Goal: Task Accomplishment & Management: Complete application form

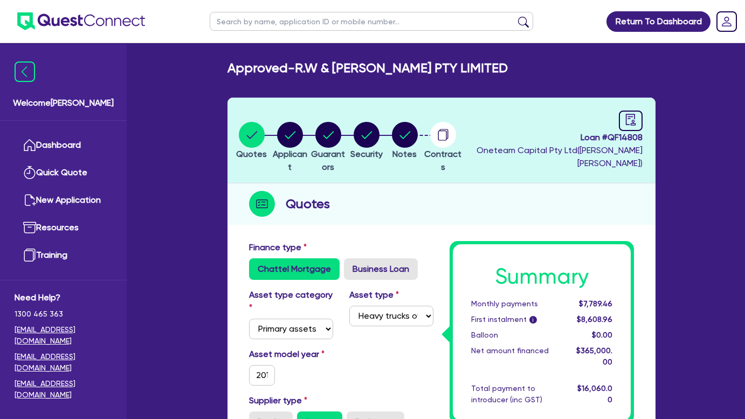
select select "PRIMARY_ASSETS"
select select "HEAVY_TRUCKS"
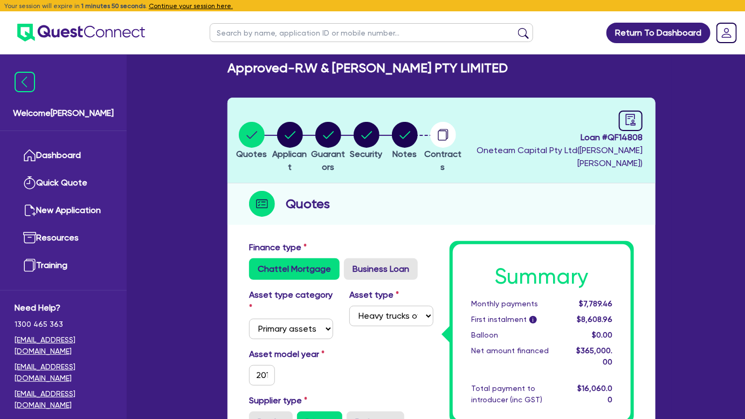
click at [94, 30] on img at bounding box center [81, 33] width 128 height 18
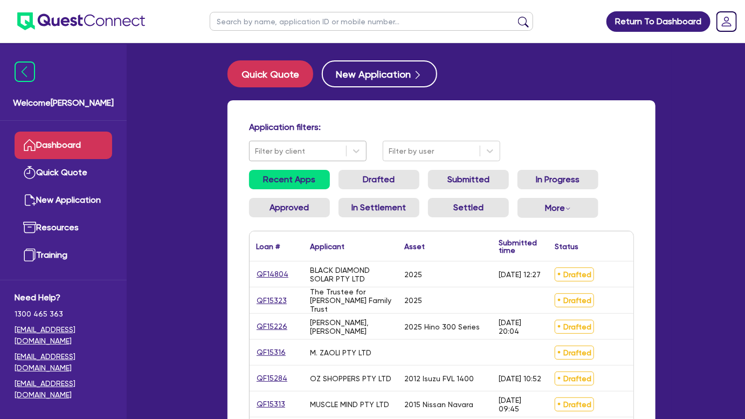
click at [333, 149] on div at bounding box center [298, 150] width 86 height 13
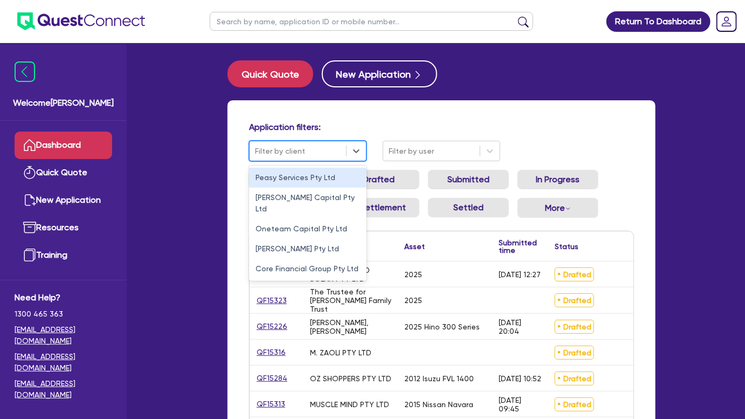
drag, startPoint x: 336, startPoint y: 149, endPoint x: 370, endPoint y: 144, distance: 34.2
click at [336, 148] on div at bounding box center [298, 150] width 86 height 13
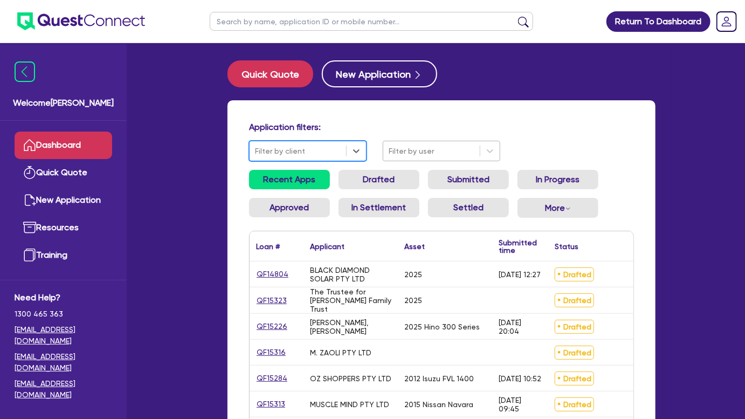
click at [434, 151] on div at bounding box center [432, 150] width 86 height 13
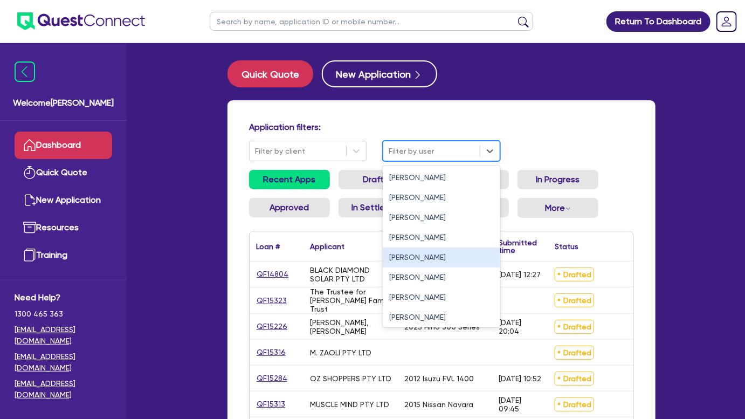
click at [410, 254] on div "[PERSON_NAME]" at bounding box center [441, 257] width 117 height 20
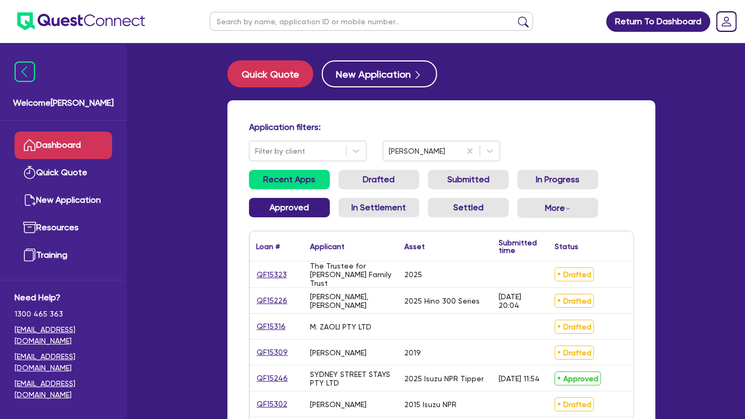
click at [307, 208] on link "Approved" at bounding box center [289, 207] width 81 height 19
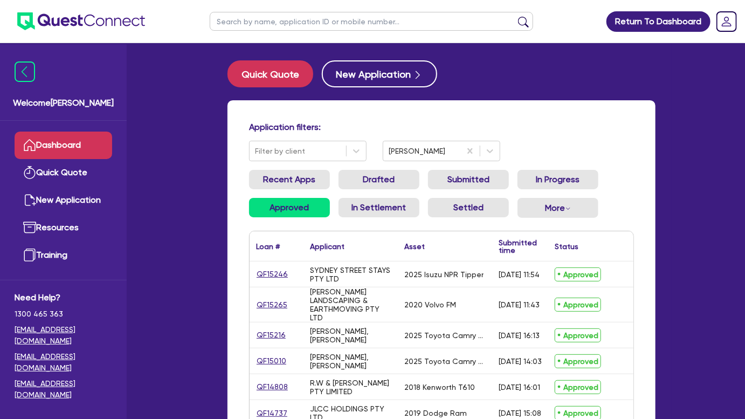
click at [340, 24] on input "text" at bounding box center [371, 21] width 323 height 19
type input "cashin"
click at [515, 16] on button "submit" at bounding box center [523, 23] width 17 height 15
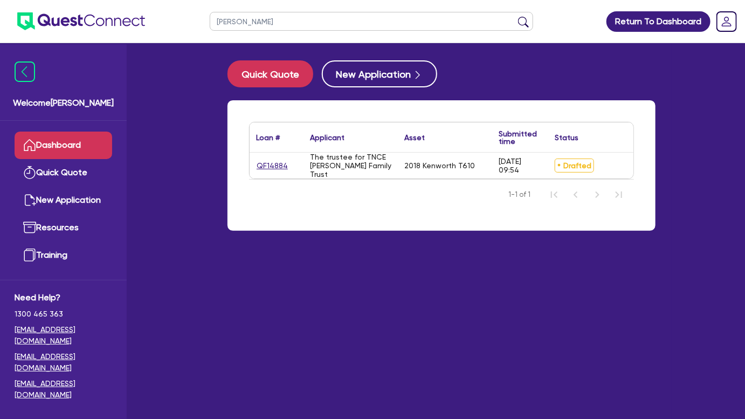
click at [269, 152] on div "QF14884" at bounding box center [276, 165] width 54 height 26
click at [268, 165] on link "QF14884" at bounding box center [272, 166] width 32 height 12
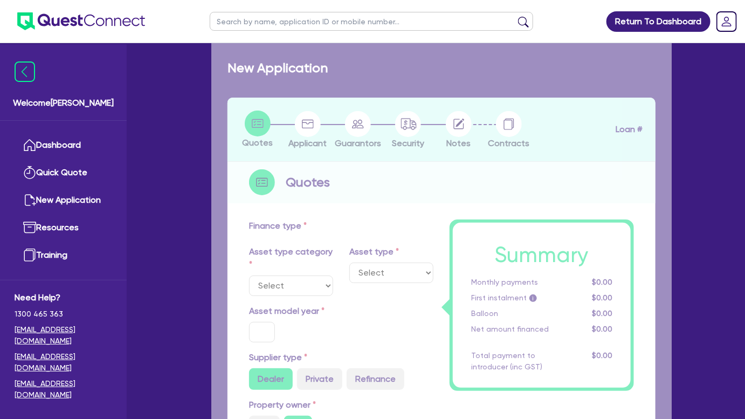
select select "PRIMARY_ASSETS"
type input "2018"
radio input "true"
type input "308,000"
type input "2"
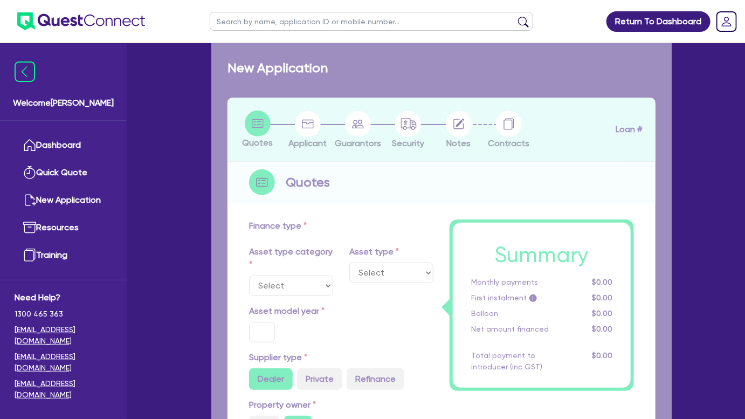
type input "6,160"
type input "6.2"
type input "450"
type input "100"
select select "HEAVY_TRUCKS"
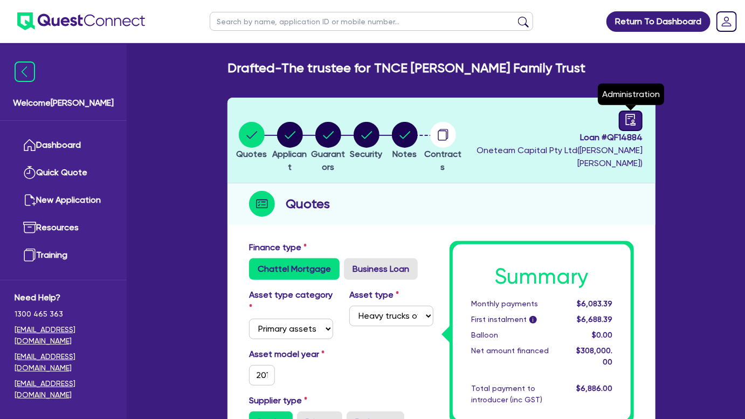
click at [635, 124] on icon "audit" at bounding box center [631, 120] width 12 height 12
select select "DRAFTED_AMENDED"
select select "BOQ Finance"
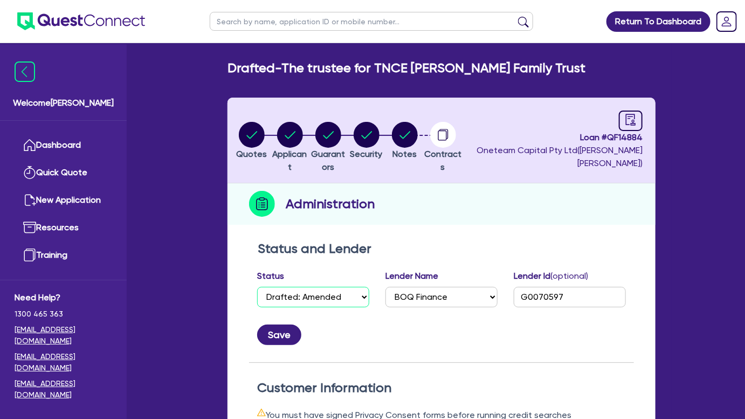
click at [334, 293] on select "Select Quoted Drafted: New Drafted: Amended Submitted: New Submitted: Amended I…" at bounding box center [313, 297] width 112 height 20
select select "APPROVED_WAITING_FOR_MORE_INFO"
click at [257, 287] on select "Select Quoted Drafted: New Drafted: Amended Submitted: New Submitted: Amended I…" at bounding box center [313, 297] width 112 height 20
click at [278, 342] on button "Save" at bounding box center [279, 334] width 44 height 20
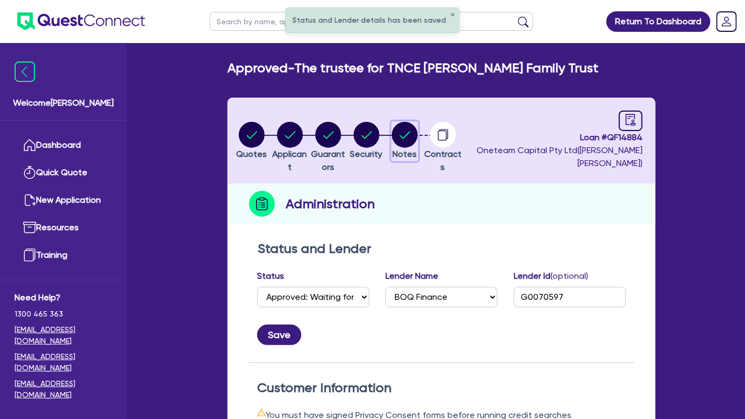
click at [418, 136] on circle "button" at bounding box center [405, 135] width 26 height 26
select select "Other"
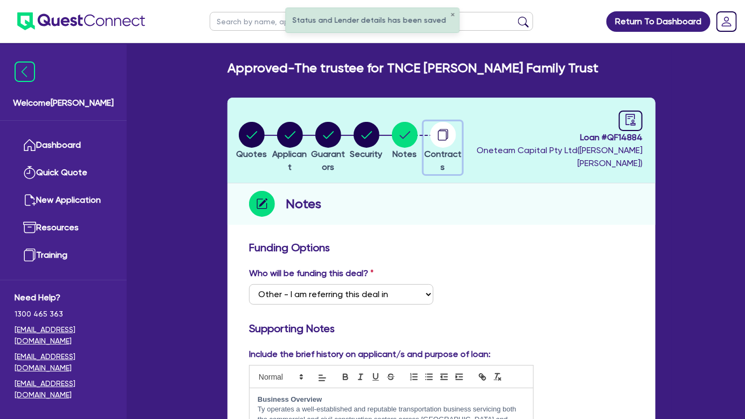
drag, startPoint x: 470, startPoint y: 125, endPoint x: 471, endPoint y: 135, distance: 9.7
click at [456, 135] on circle "button" at bounding box center [443, 135] width 26 height 26
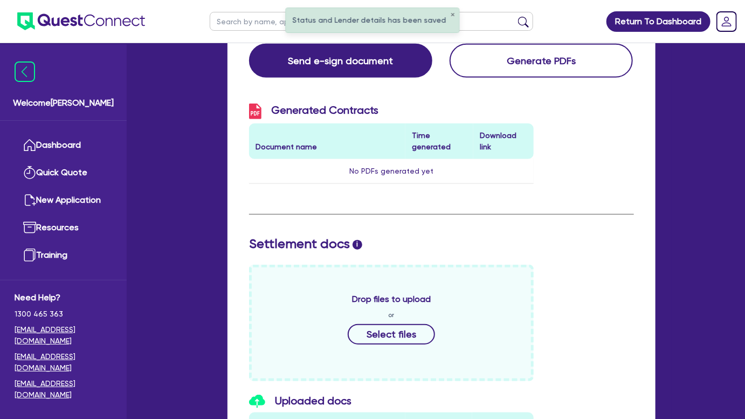
scroll to position [392, 0]
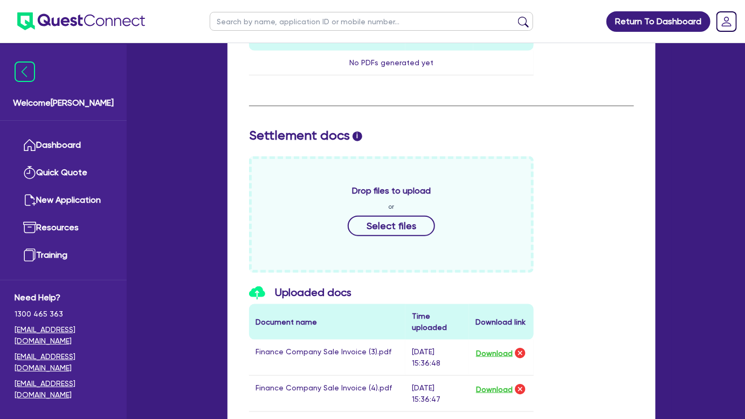
drag, startPoint x: 569, startPoint y: 275, endPoint x: 563, endPoint y: 264, distance: 12.8
click at [563, 264] on div "Contracts i Please select docs and choose to e-sign or print PDF Contract Pack …" at bounding box center [441, 231] width 385 height 765
drag, startPoint x: 563, startPoint y: 264, endPoint x: 538, endPoint y: 273, distance: 25.9
click at [540, 266] on div "Drop files to upload or Select files" at bounding box center [441, 214] width 401 height 116
click at [120, 23] on img at bounding box center [81, 21] width 128 height 18
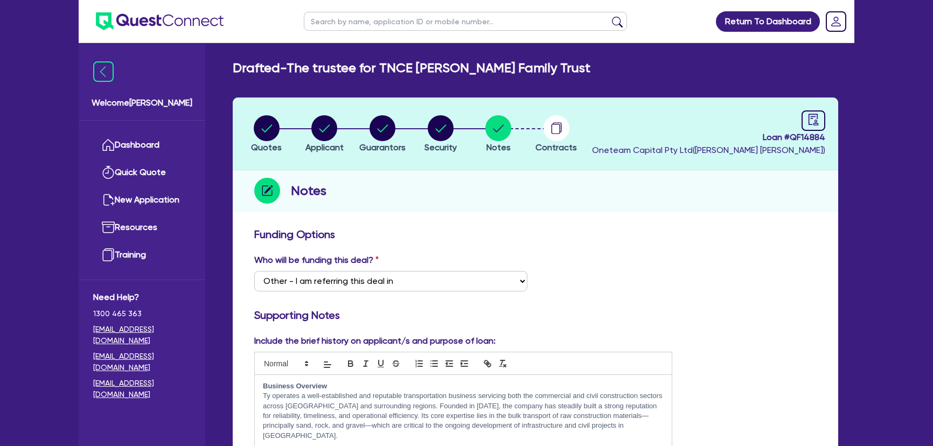
select select "Other"
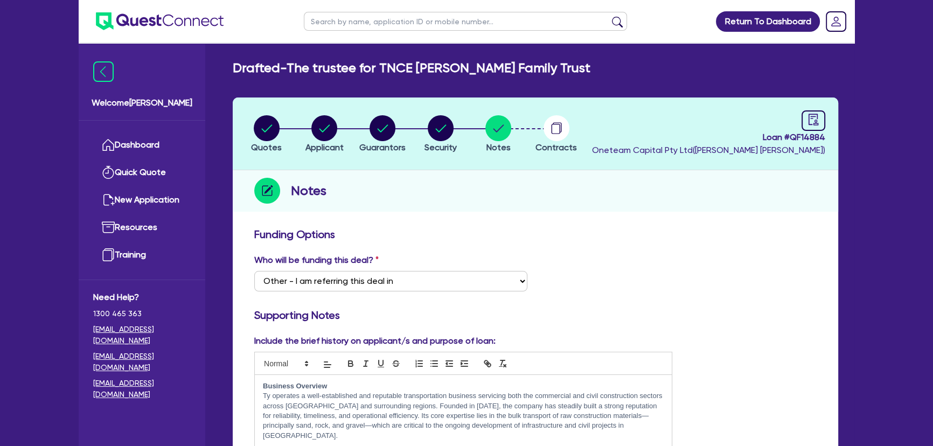
click at [149, 27] on img at bounding box center [160, 21] width 128 height 18
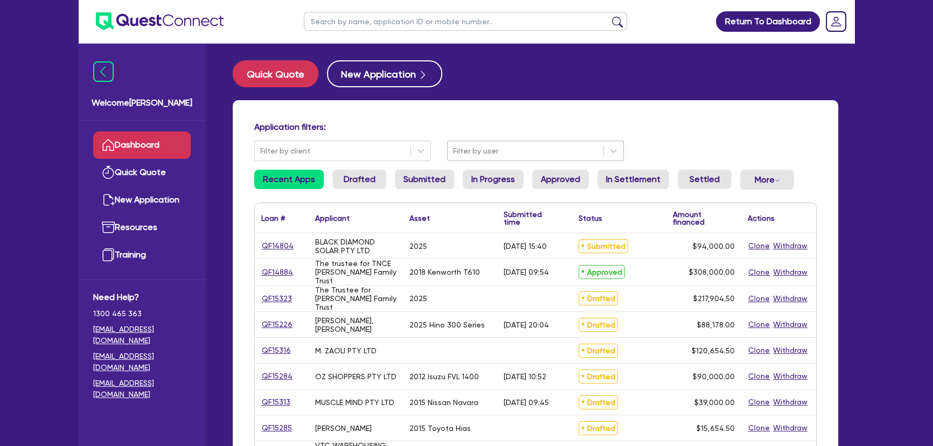
click at [476, 154] on div at bounding box center [525, 150] width 145 height 13
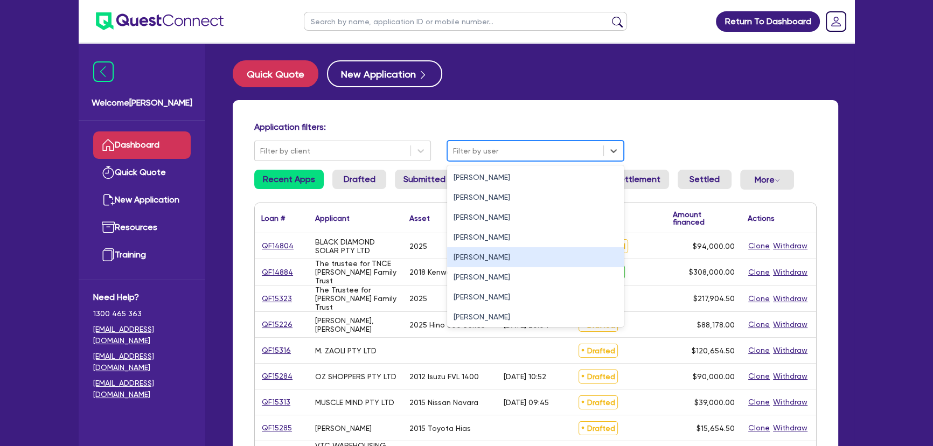
click at [475, 251] on div "Joel Harding" at bounding box center [535, 257] width 177 height 20
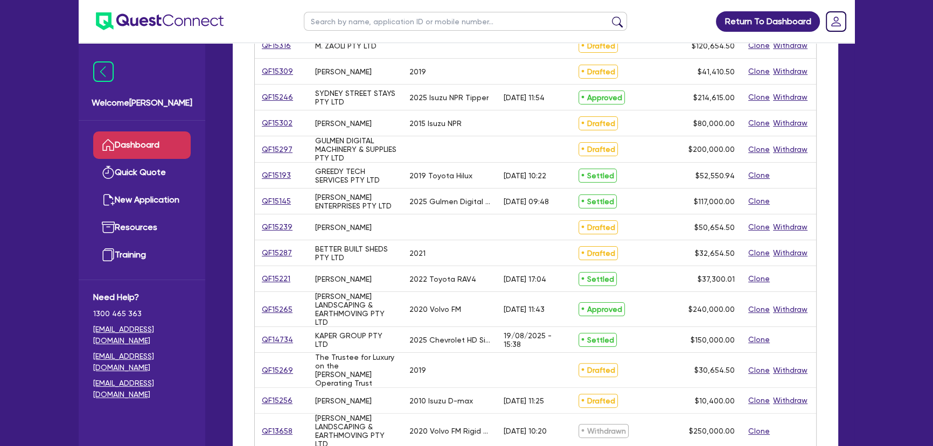
scroll to position [245, 0]
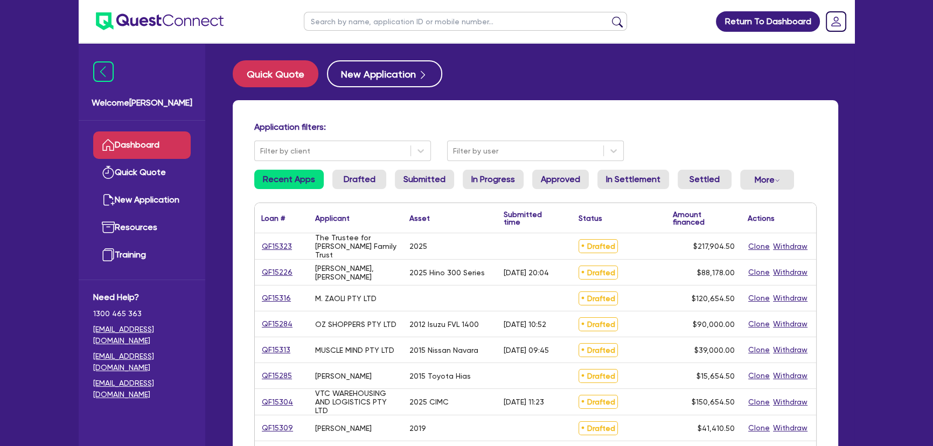
click at [454, 25] on input "text" at bounding box center [465, 21] width 323 height 19
type input "aiden"
click at [609, 16] on button "submit" at bounding box center [617, 23] width 17 height 15
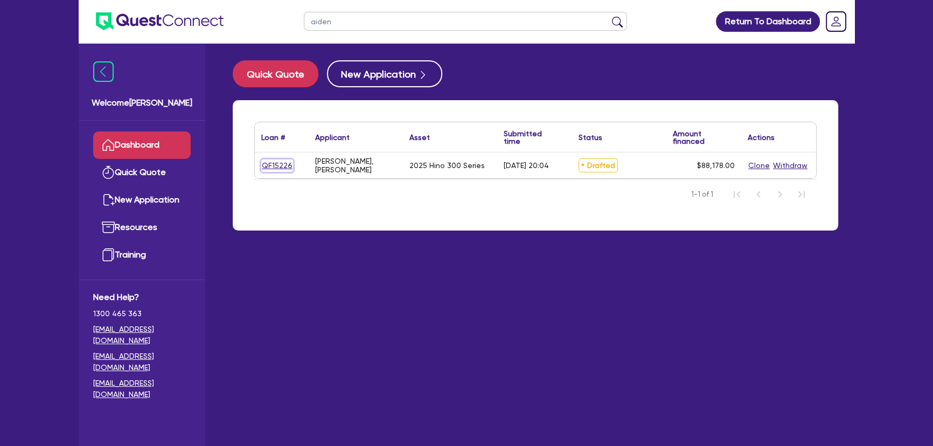
click at [278, 167] on link "QF15226" at bounding box center [277, 166] width 32 height 12
select select "PRIMARY_ASSETS"
select select "HEAVY_TRUCKS"
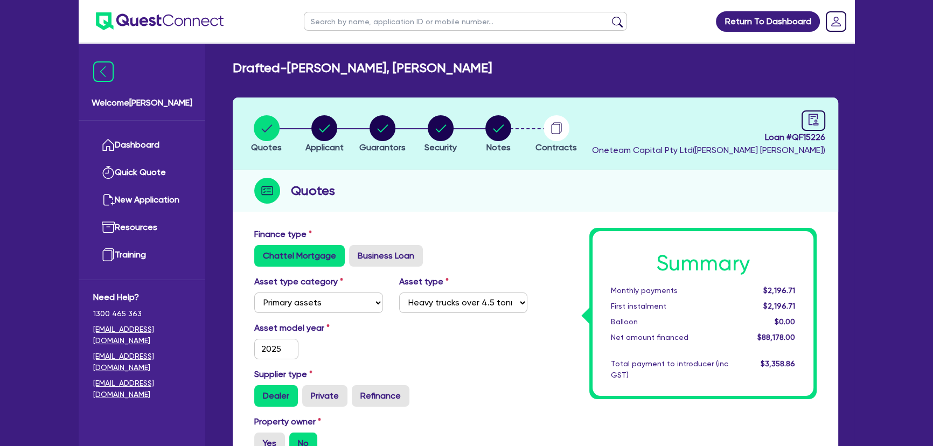
click at [482, 140] on li "Notes" at bounding box center [498, 134] width 58 height 38
click at [490, 134] on circle "button" at bounding box center [499, 128] width 26 height 26
select select "Other"
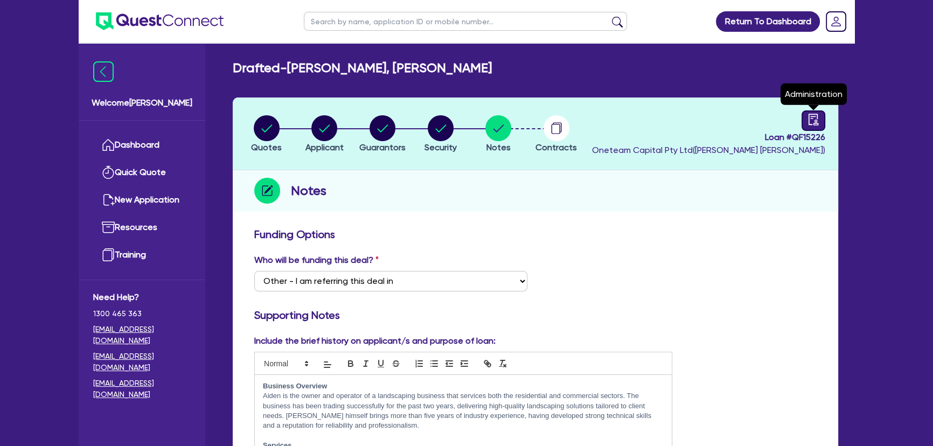
click at [803, 124] on link at bounding box center [814, 120] width 24 height 20
select select "DRAFTED_AMENDED"
select select "[PERSON_NAME] Finance"
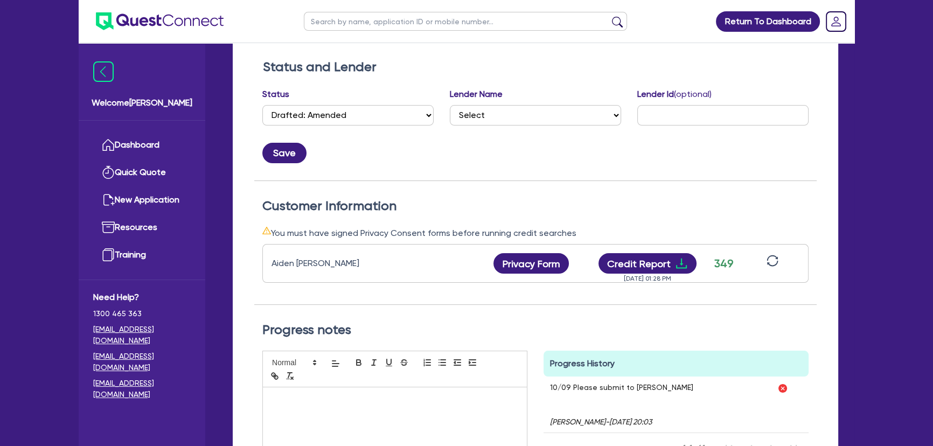
scroll to position [245, 0]
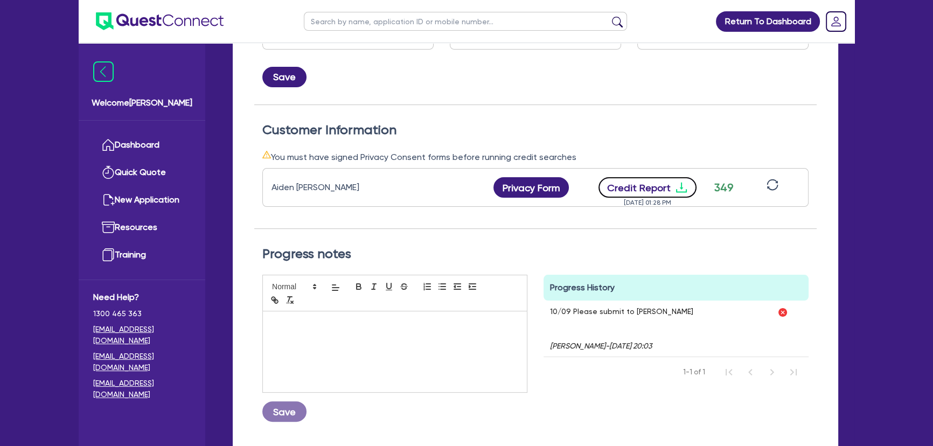
click at [681, 189] on icon "download" at bounding box center [681, 187] width 13 height 13
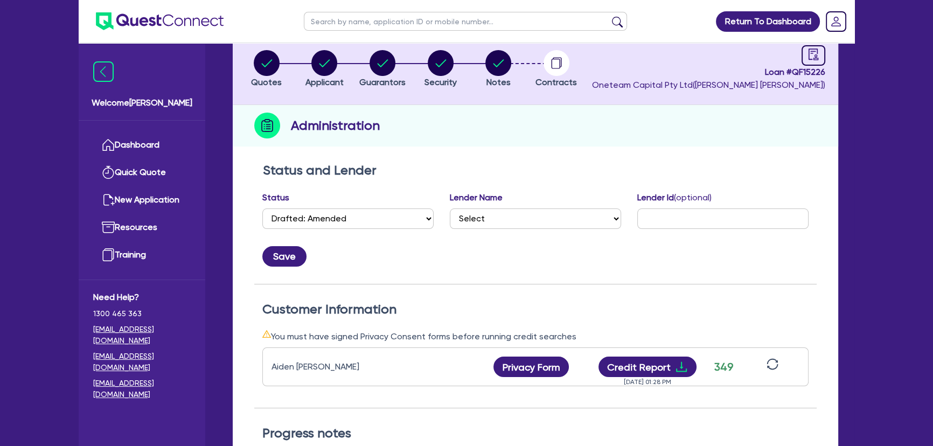
scroll to position [0, 0]
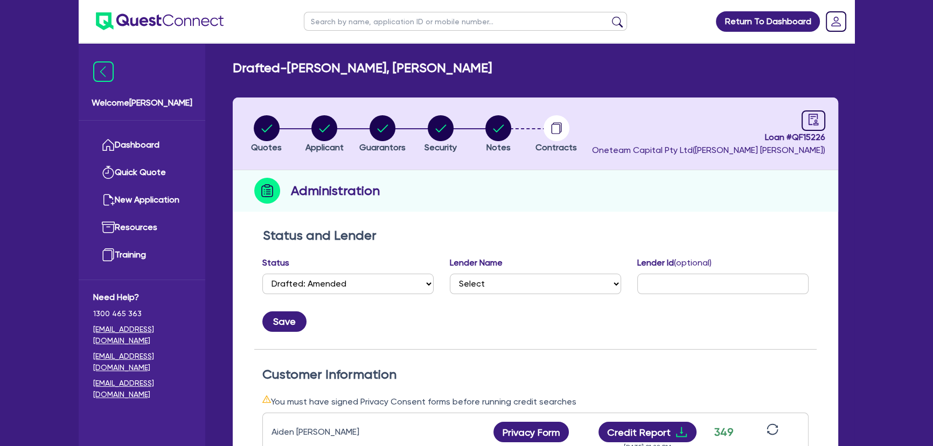
click at [491, 132] on circle "button" at bounding box center [499, 128] width 26 height 26
select select "Other"
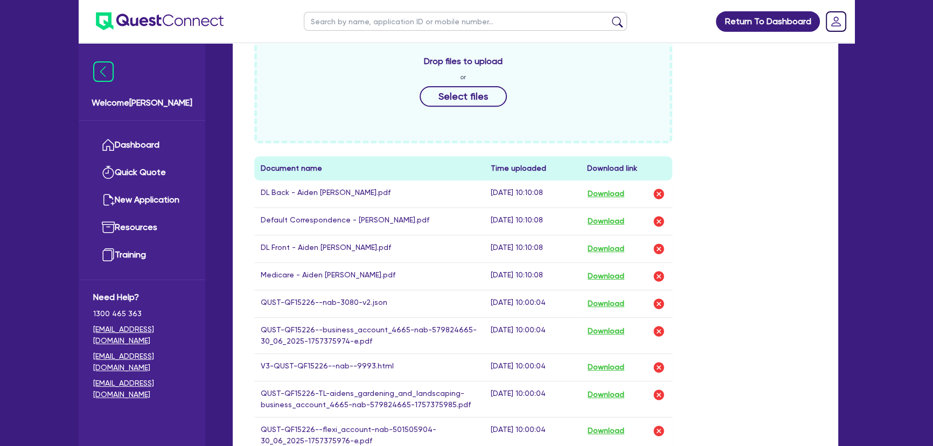
scroll to position [587, 0]
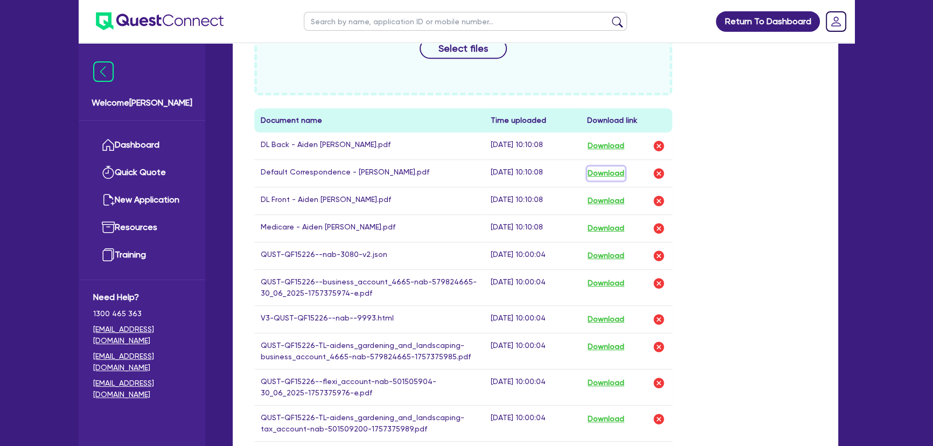
click at [615, 173] on button "Download" at bounding box center [606, 174] width 38 height 14
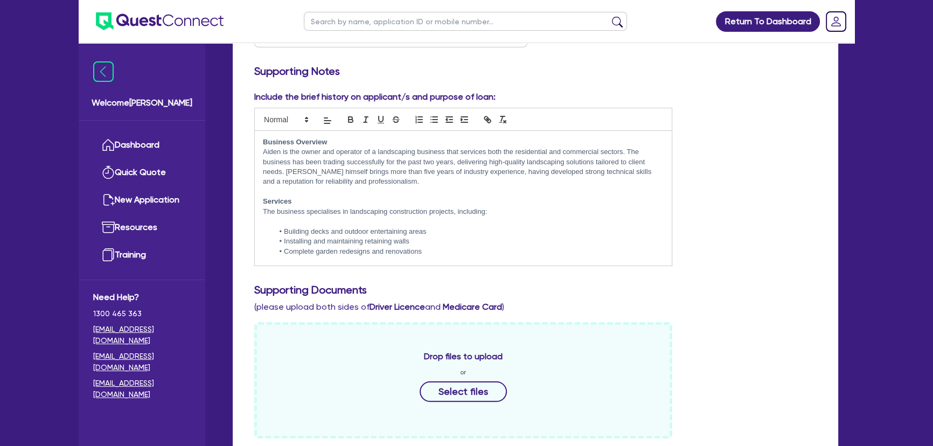
scroll to position [0, 0]
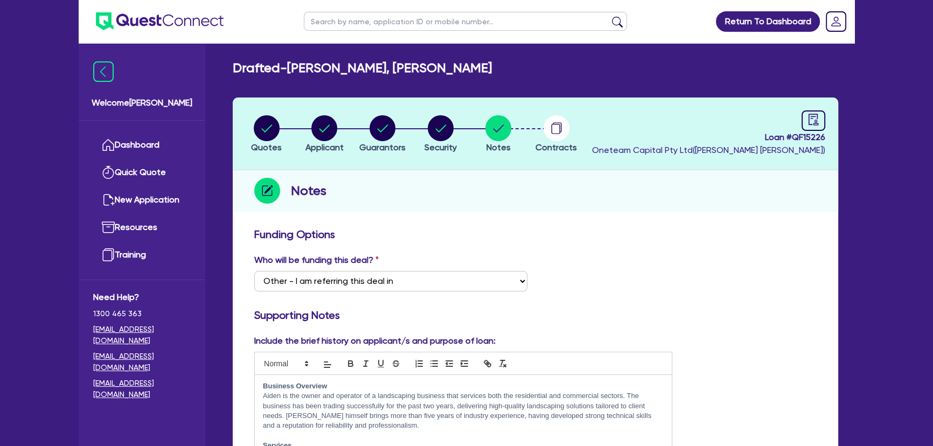
click at [449, 115] on icon "button" at bounding box center [441, 128] width 26 height 26
select select "PRIMARY_ASSETS"
select select "HEAVY_TRUCKS"
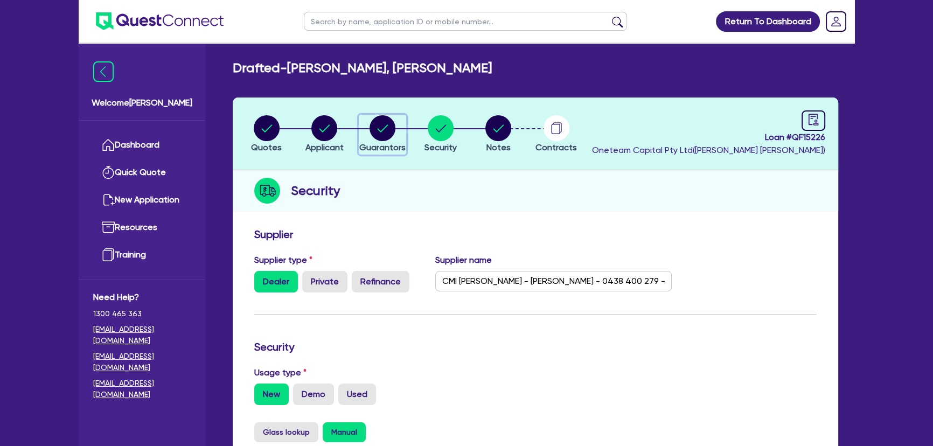
click at [377, 137] on circle "button" at bounding box center [383, 128] width 26 height 26
select select "MR"
select select "SA"
select select "SINGLE"
select select "CASH"
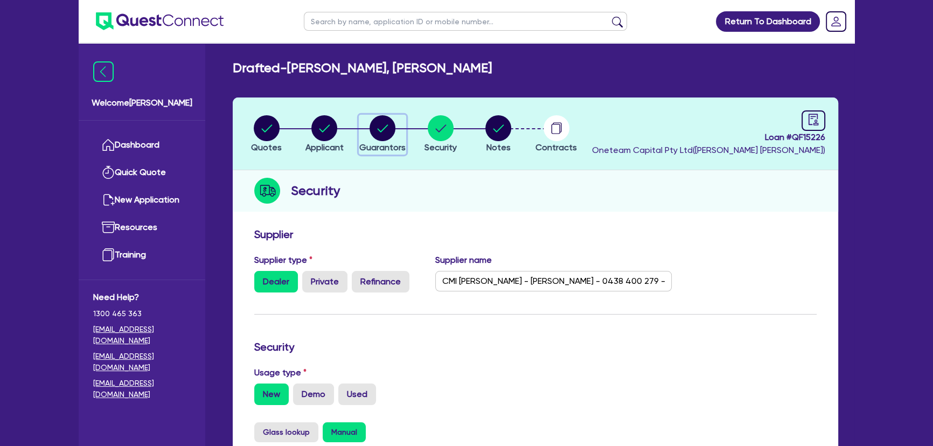
select select "VEHICLE"
select select "TRAILER"
select select "EQUIPMENT_LOAN"
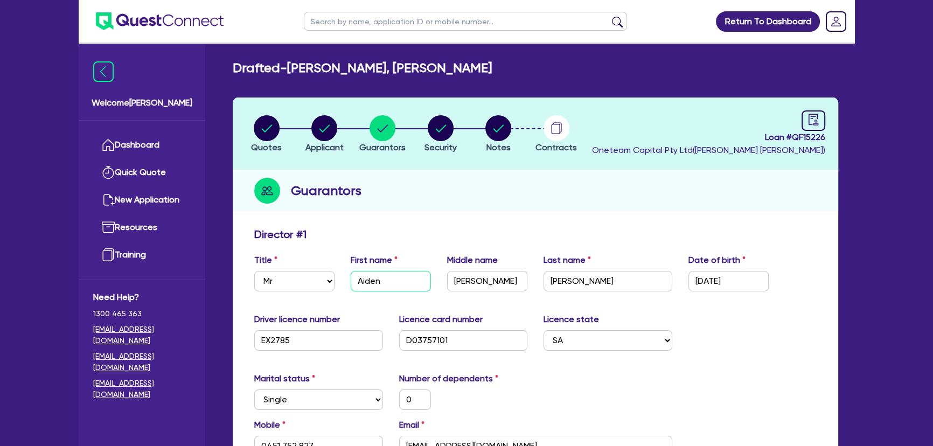
click at [353, 274] on input "Aiden" at bounding box center [391, 281] width 80 height 20
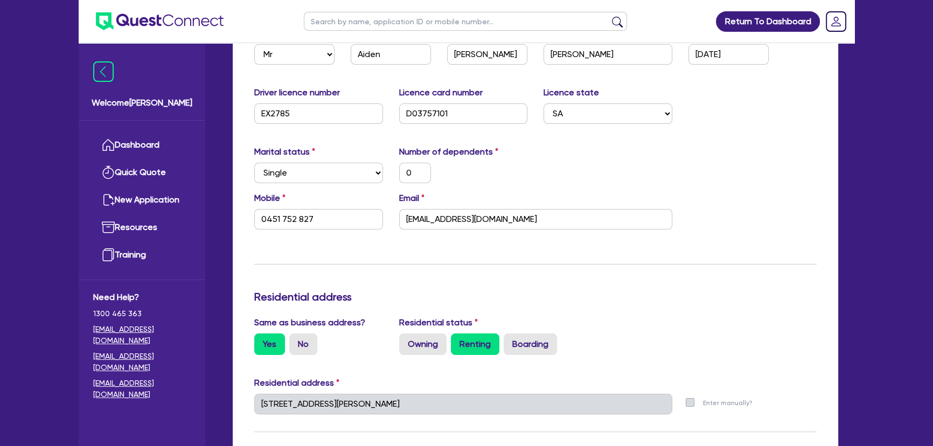
scroll to position [149, 0]
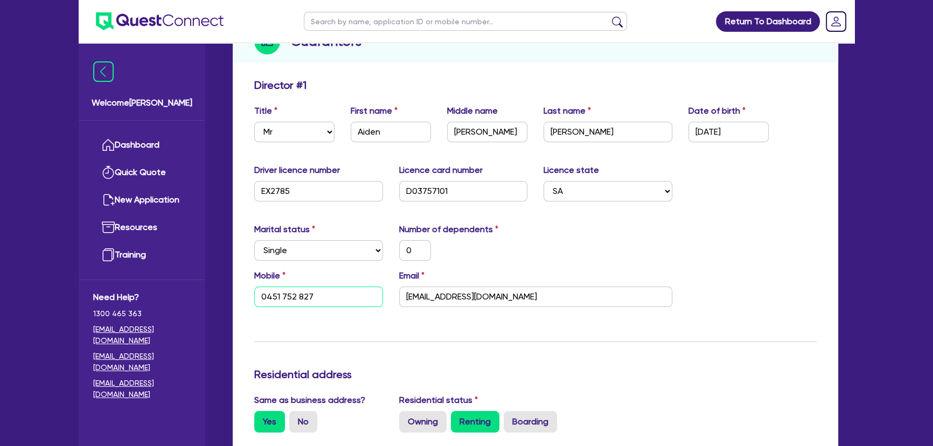
drag, startPoint x: 280, startPoint y: 305, endPoint x: 251, endPoint y: 306, distance: 29.1
click at [251, 306] on div "Mobile 0451 752 827" at bounding box center [318, 288] width 145 height 38
drag, startPoint x: 565, startPoint y: 301, endPoint x: 379, endPoint y: 301, distance: 185.4
click at [379, 301] on div "Mobile 0451 752 827 Email aidens.gardening.landscaping@gmail.com" at bounding box center [535, 292] width 579 height 46
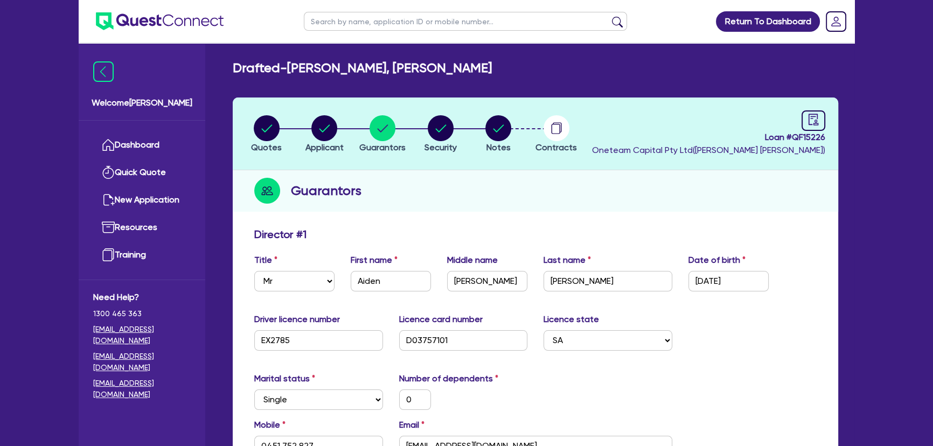
scroll to position [0, 0]
click at [505, 121] on circle "button" at bounding box center [499, 128] width 26 height 26
select select "Other"
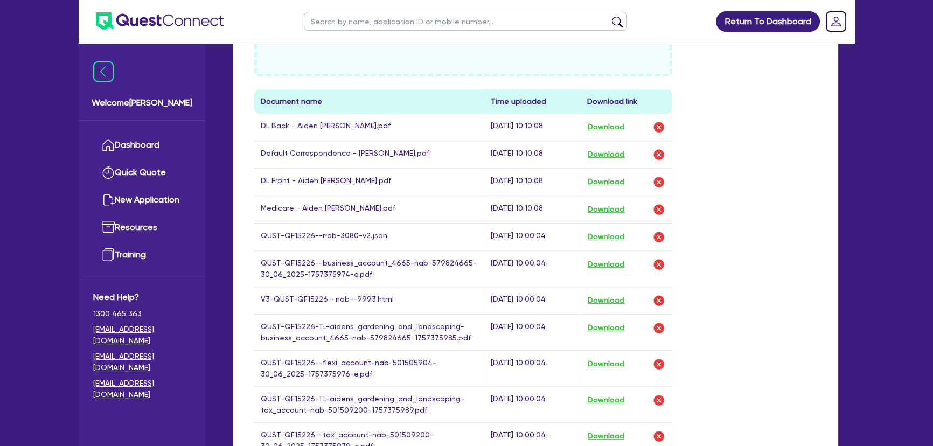
scroll to position [685, 0]
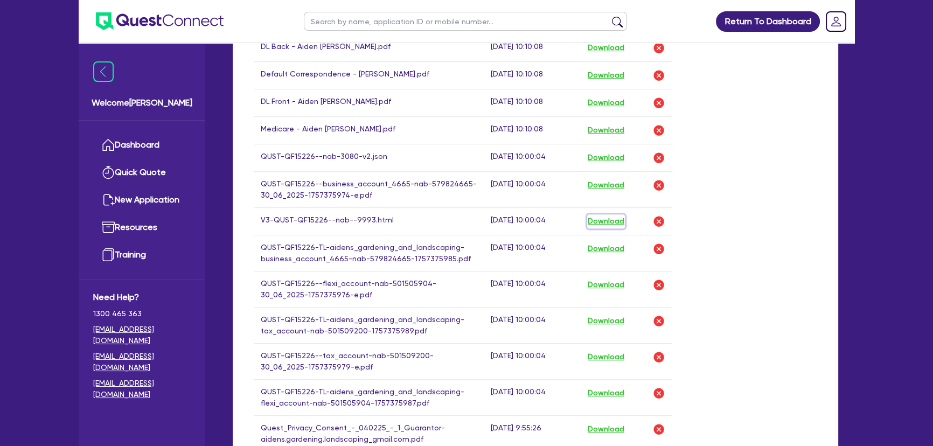
click at [606, 218] on button "Download" at bounding box center [606, 221] width 38 height 14
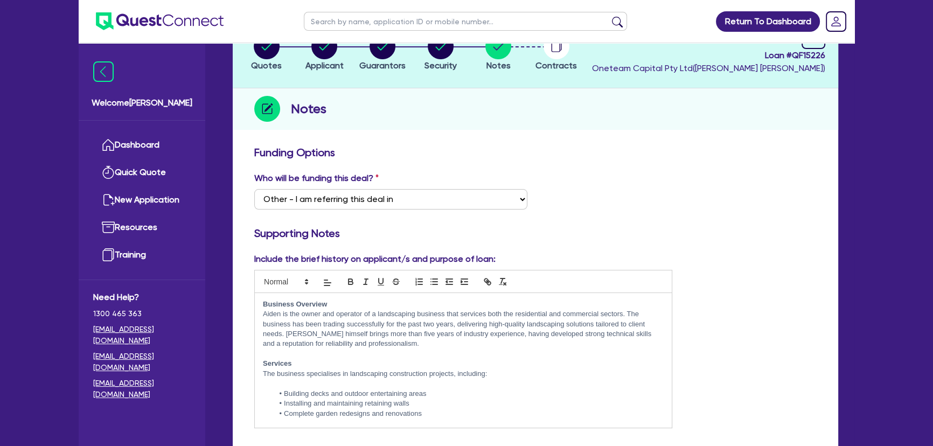
scroll to position [0, 0]
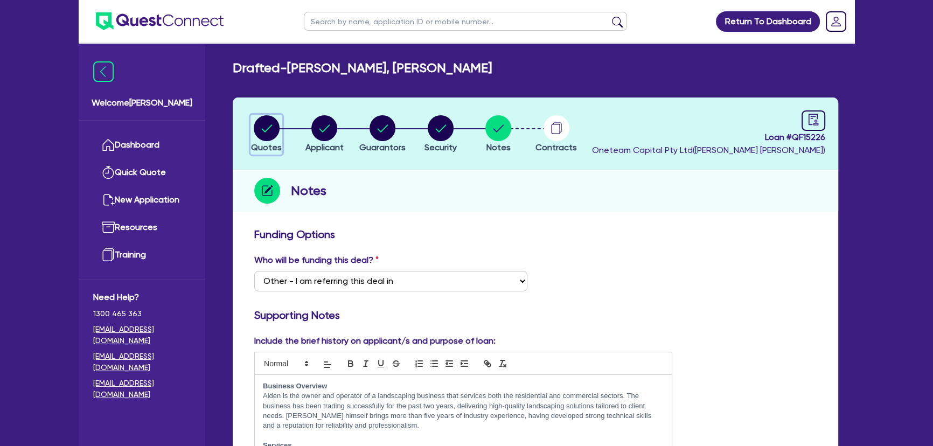
click at [254, 121] on icon "button" at bounding box center [267, 128] width 26 height 26
select select "PRIMARY_ASSETS"
select select "HEAVY_TRUCKS"
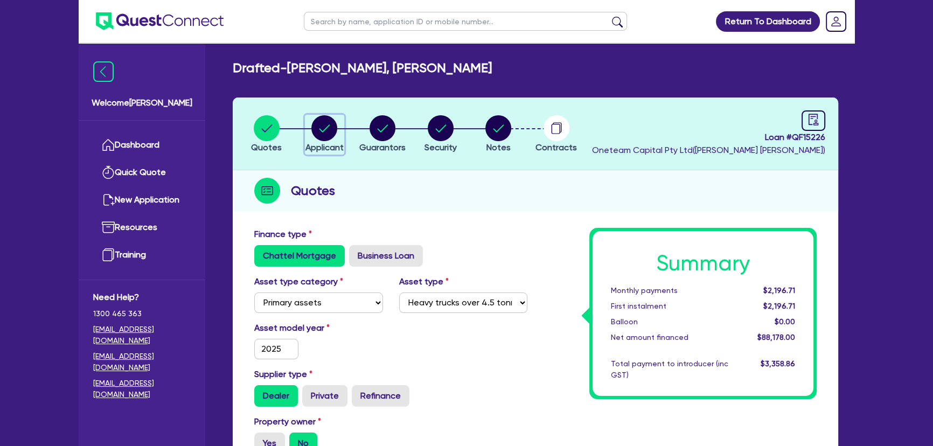
click at [333, 140] on icon "button" at bounding box center [324, 128] width 26 height 26
select select "SOLE_TRADER"
select select "BUILDING_CONSTRUCTION"
select select "TRADES_SERVICES_BUSINESSES_GOVERNMENT"
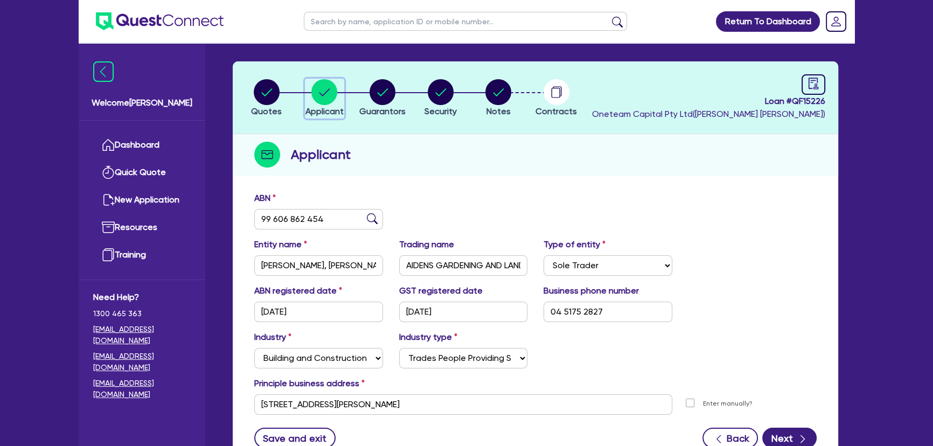
scroll to position [27, 0]
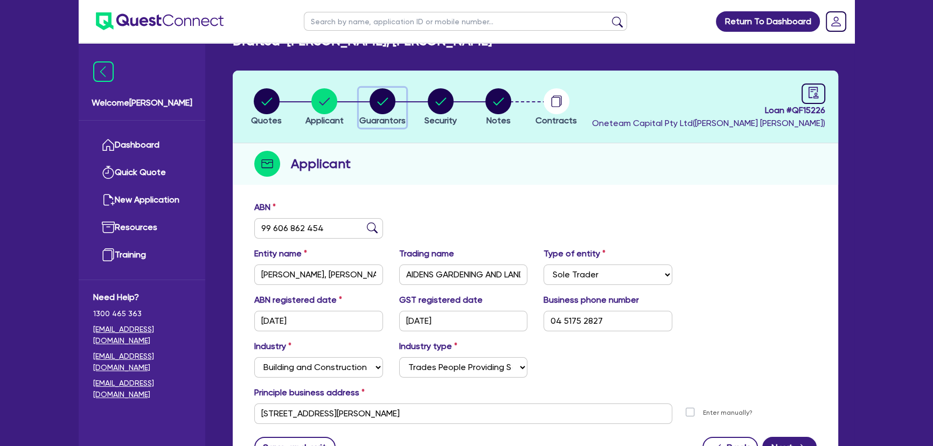
click at [379, 119] on span "Guarantors" at bounding box center [382, 120] width 46 height 10
select select "MR"
select select "SA"
select select "SINGLE"
select select "CASH"
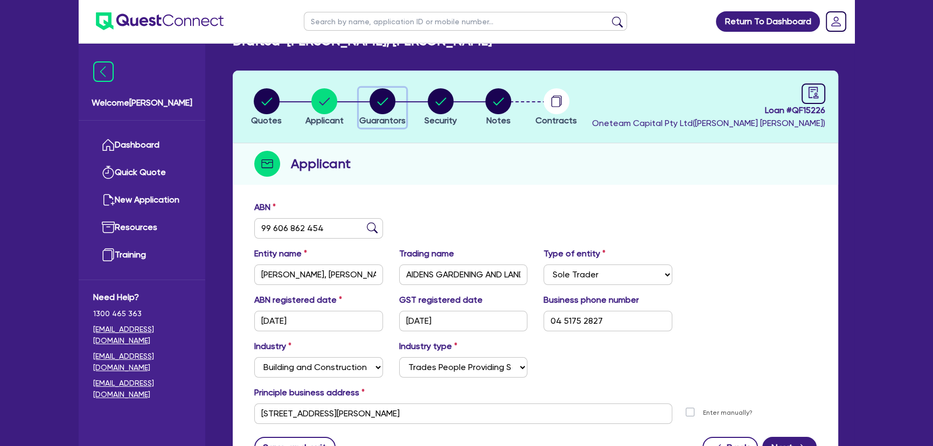
select select "VEHICLE"
select select "TRAILER"
select select "EQUIPMENT_LOAN"
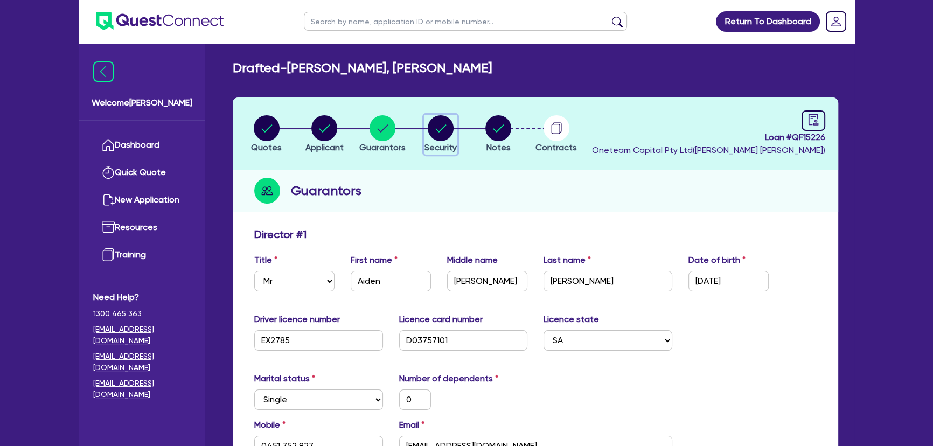
click at [452, 123] on circle "button" at bounding box center [441, 128] width 26 height 26
select select "PRIMARY_ASSETS"
select select "HEAVY_TRUCKS"
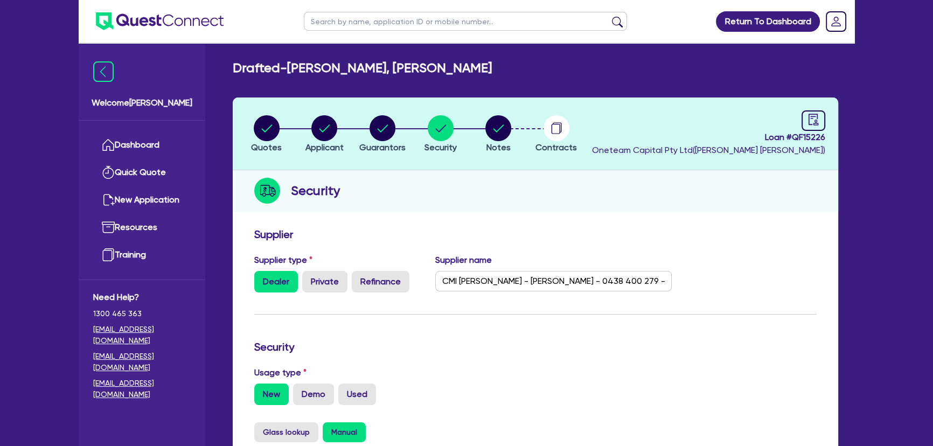
click at [519, 134] on li "Notes" at bounding box center [498, 134] width 58 height 38
click at [506, 131] on circle "button" at bounding box center [499, 128] width 26 height 26
select select "Other"
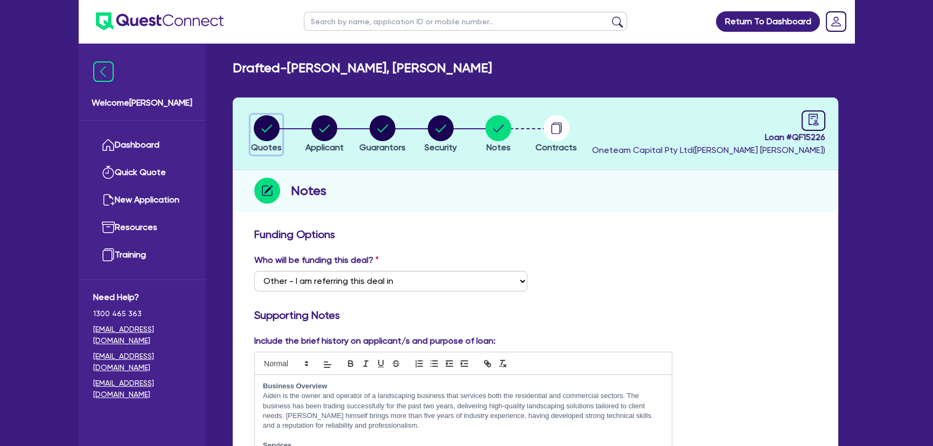
click at [269, 130] on circle "button" at bounding box center [267, 128] width 26 height 26
select select "PRIMARY_ASSETS"
select select "HEAVY_TRUCKS"
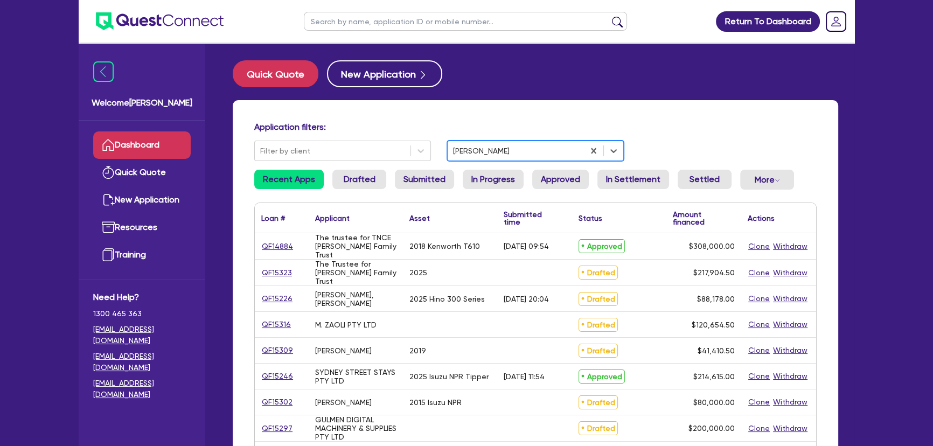
click at [178, 24] on img at bounding box center [160, 21] width 128 height 18
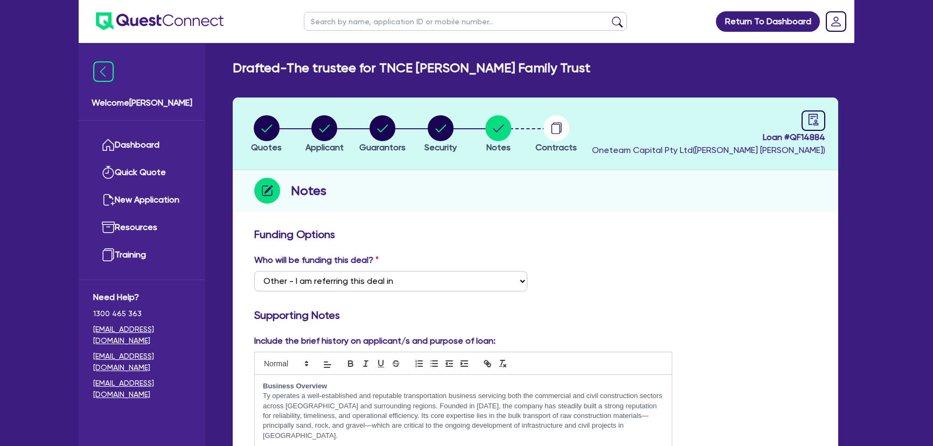
select select "Other"
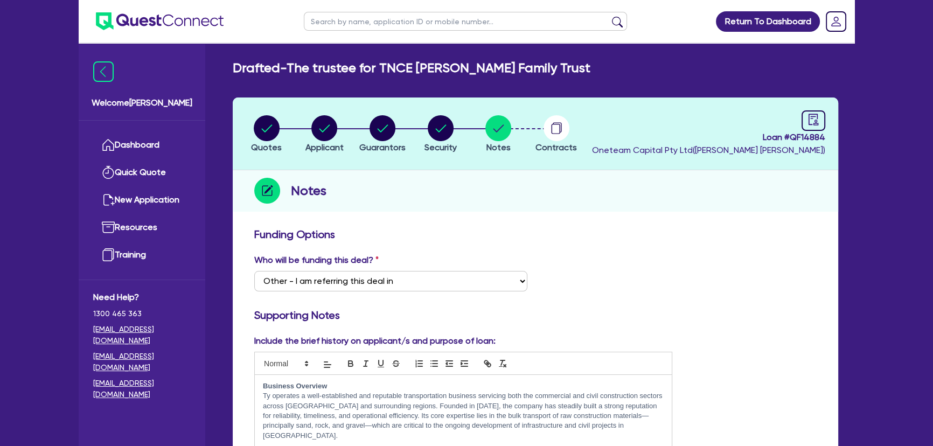
click at [185, 16] on img at bounding box center [160, 21] width 128 height 18
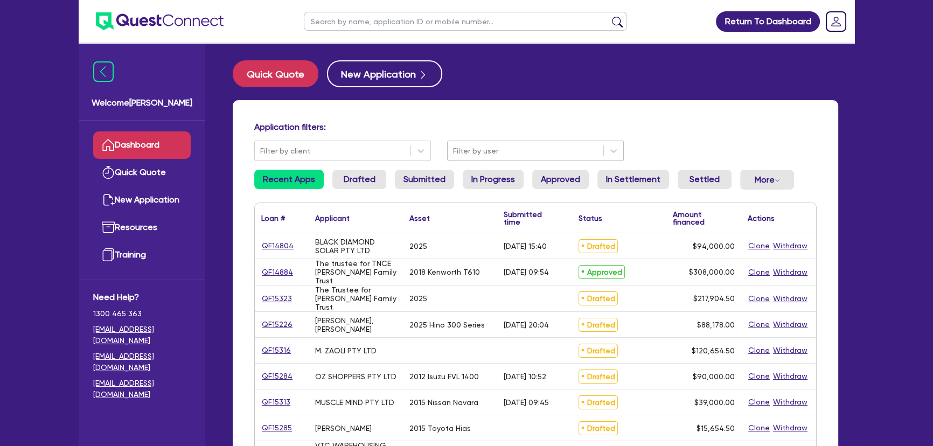
click at [485, 156] on div at bounding box center [525, 150] width 145 height 13
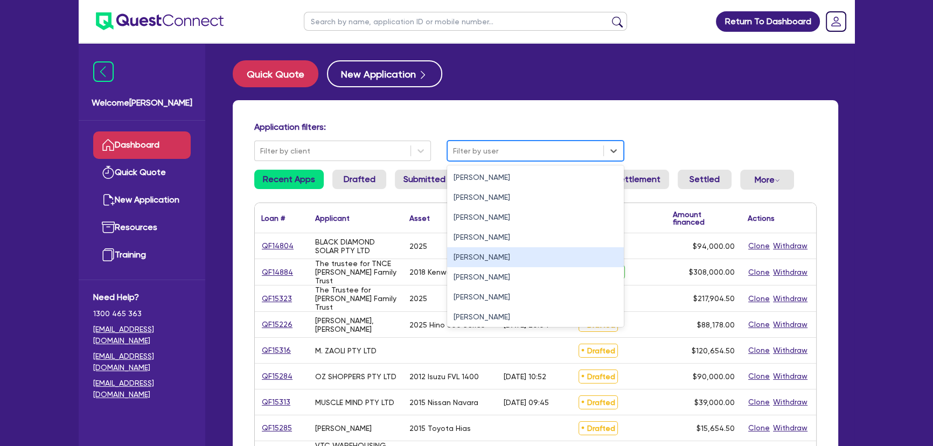
click at [474, 262] on div "[PERSON_NAME]" at bounding box center [535, 257] width 177 height 20
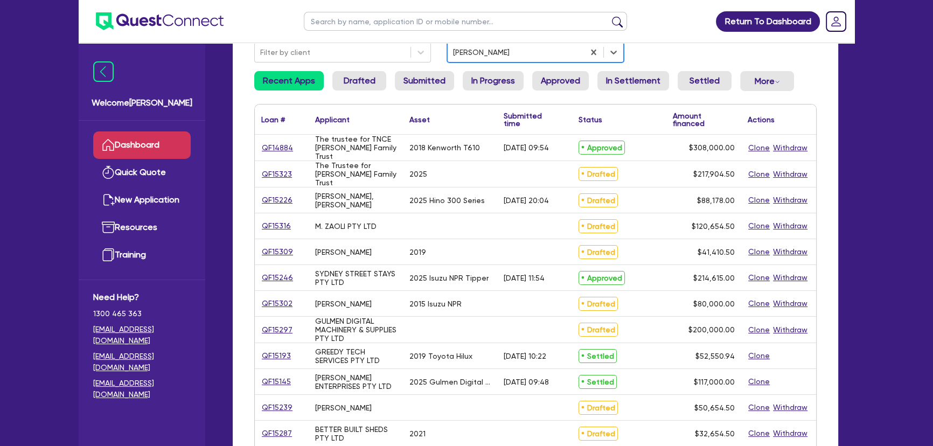
scroll to position [98, 0]
click at [291, 247] on div "QF15309" at bounding box center [281, 253] width 40 height 12
click at [285, 252] on link "QF15309" at bounding box center [277, 253] width 32 height 12
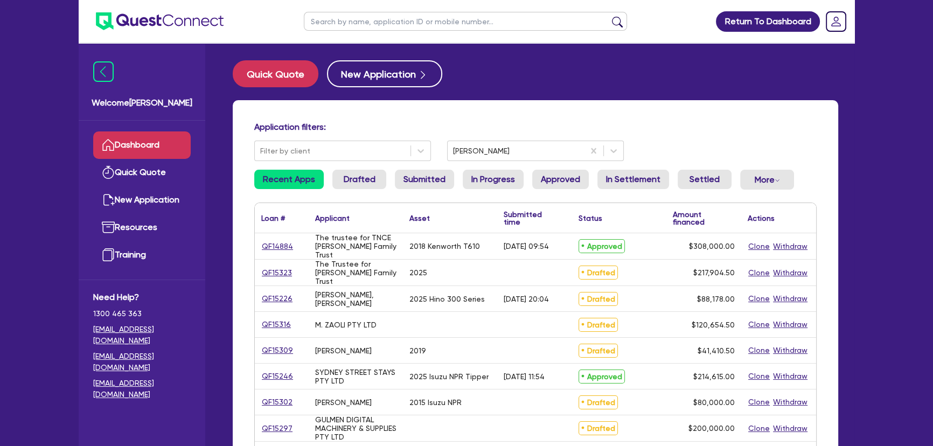
select select "PRIMARY_ASSETS"
select select "HEAVY_TRUCKS"
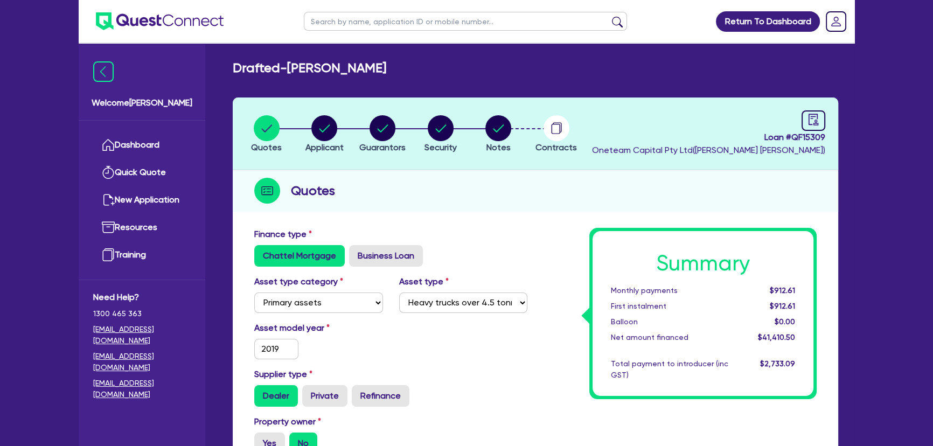
click at [329, 106] on header "Quotes Applicant Guarantors Security Notes Contracts Loan # QF15309 Oneteam Cap…" at bounding box center [536, 134] width 606 height 73
click at [311, 129] on div "button" at bounding box center [325, 128] width 38 height 26
select select "SOLE_TRADER"
select select "BUILDING_CONSTRUCTION"
select select "BUSINESSES_CONSTRUCTION_SERVICES"
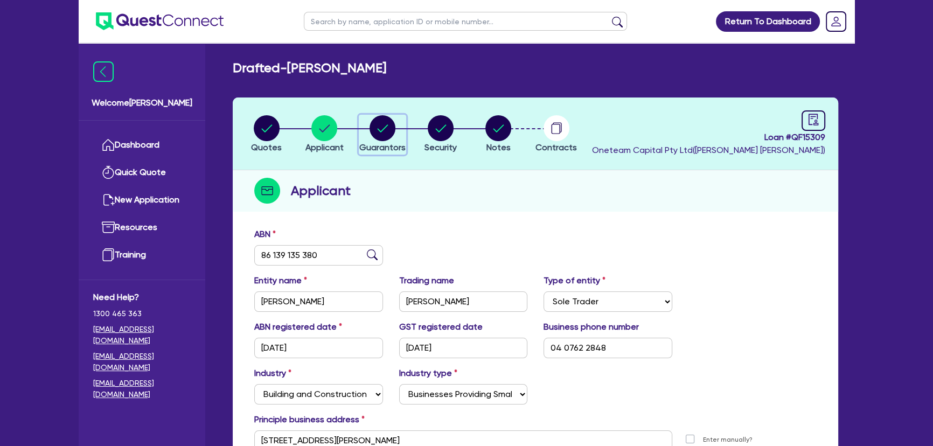
click at [376, 132] on circle "button" at bounding box center [383, 128] width 26 height 26
select select "MR"
select select "[GEOGRAPHIC_DATA]"
select select "MARRIED"
select select "CASH"
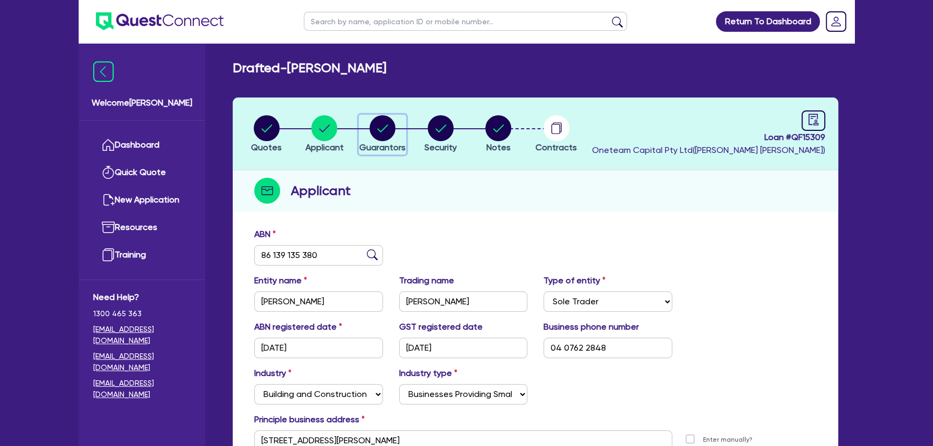
select select "VEHICLE"
select select "OTHER"
select select "HOUSEHOLD_PERSONAL"
select select "OTHER"
select select "VEHICLE_LOAN"
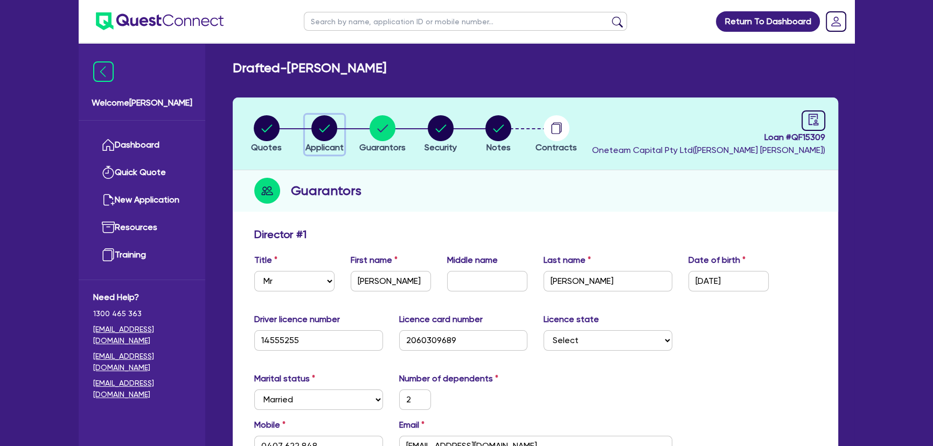
click at [312, 131] on div "button" at bounding box center [325, 128] width 38 height 26
select select "SOLE_TRADER"
select select "BUILDING_CONSTRUCTION"
select select "BUSINESSES_CONSTRUCTION_SERVICES"
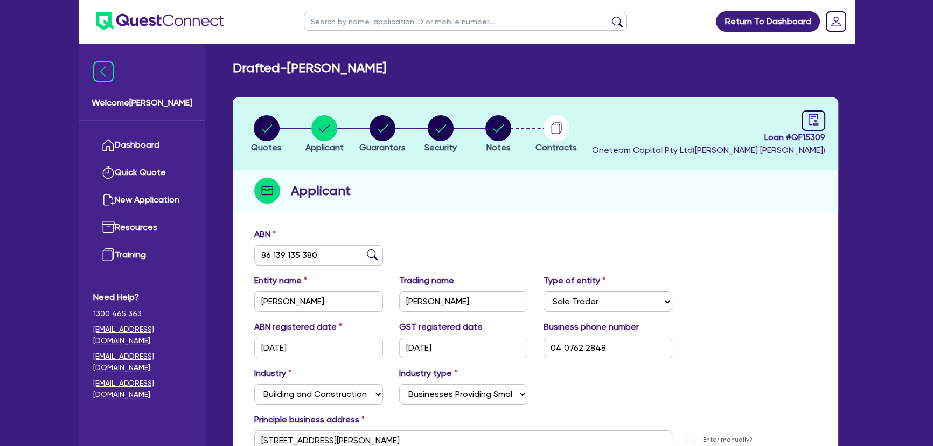
click at [372, 257] on img at bounding box center [372, 254] width 11 height 11
click at [371, 255] on img at bounding box center [372, 254] width 11 height 11
click at [378, 135] on circle "button" at bounding box center [383, 128] width 26 height 26
select select "MR"
select select "[GEOGRAPHIC_DATA]"
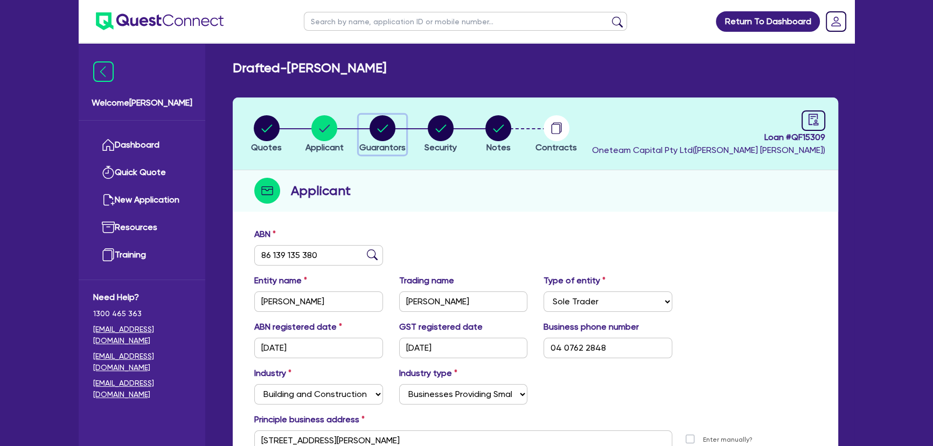
select select "MARRIED"
select select "CASH"
select select "VEHICLE"
select select "OTHER"
select select "HOUSEHOLD_PERSONAL"
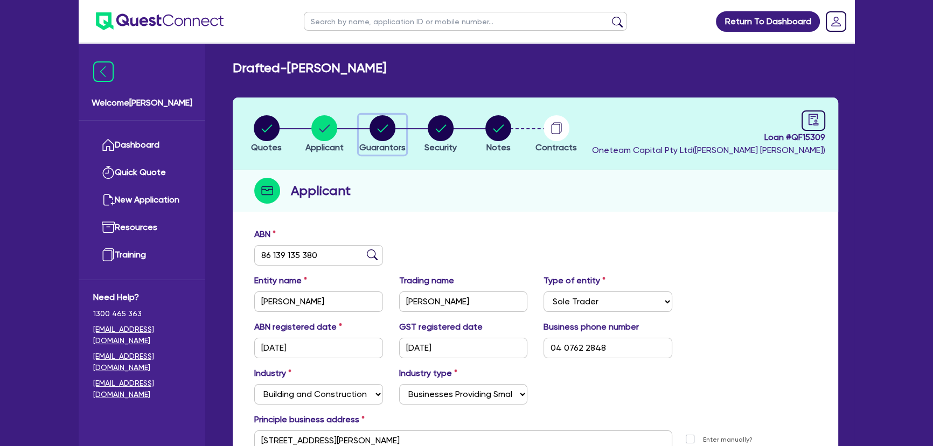
select select "OTHER"
select select "VEHICLE_LOAN"
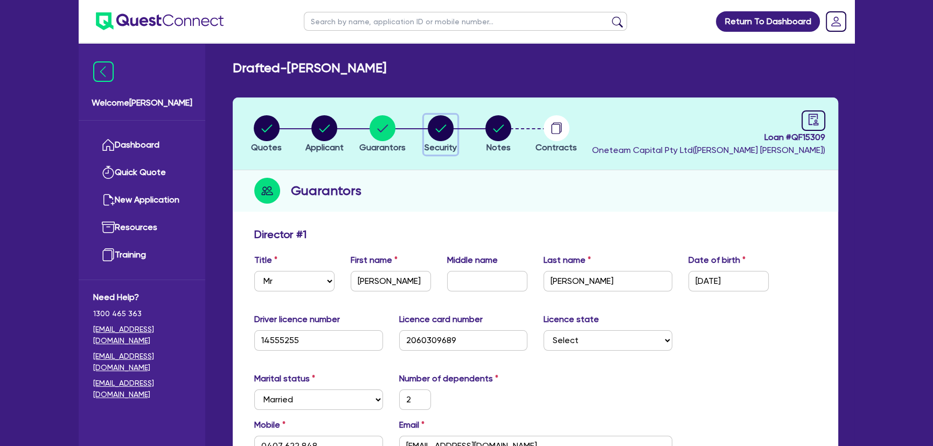
click at [444, 126] on icon "button" at bounding box center [440, 128] width 11 height 8
select select "PRIMARY_ASSETS"
select select "HEAVY_TRUCKS"
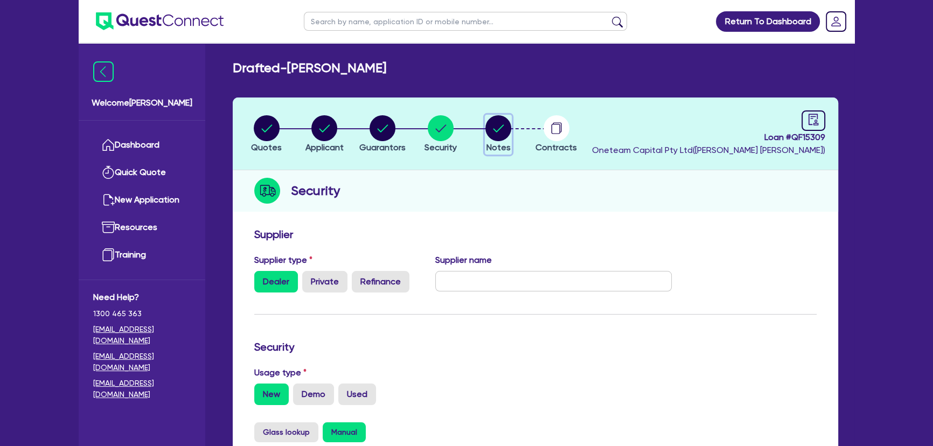
click at [507, 126] on circle "button" at bounding box center [499, 128] width 26 height 26
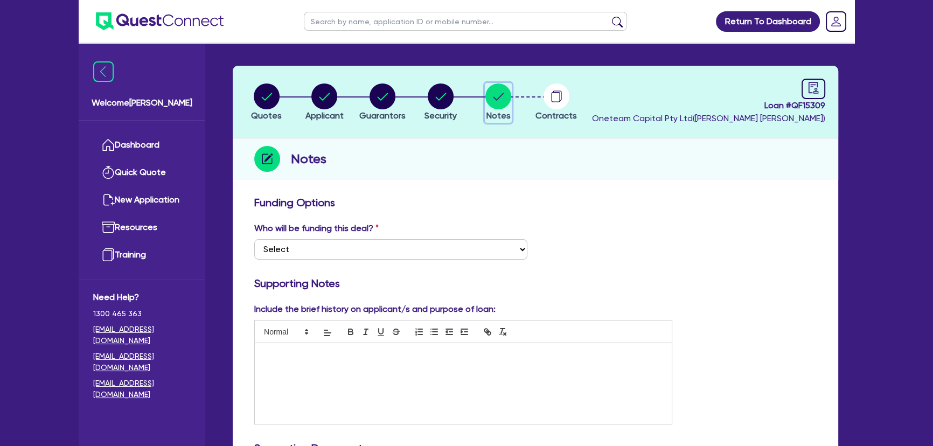
scroll to position [48, 0]
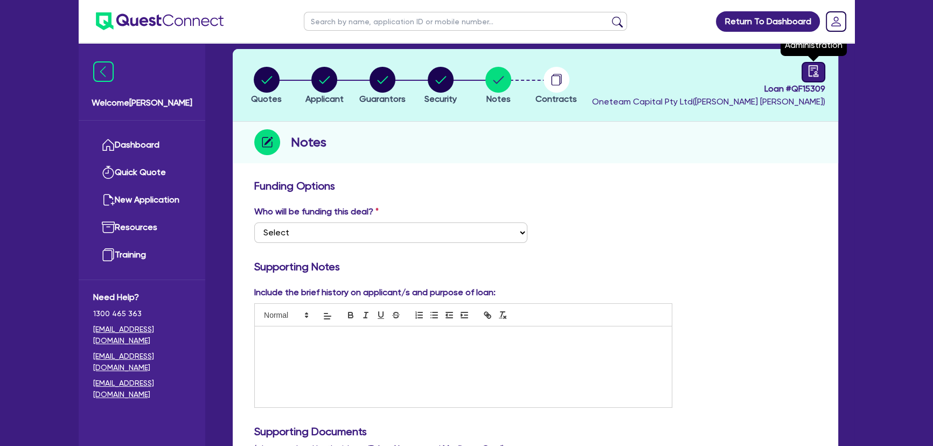
click at [816, 78] on link at bounding box center [814, 72] width 24 height 20
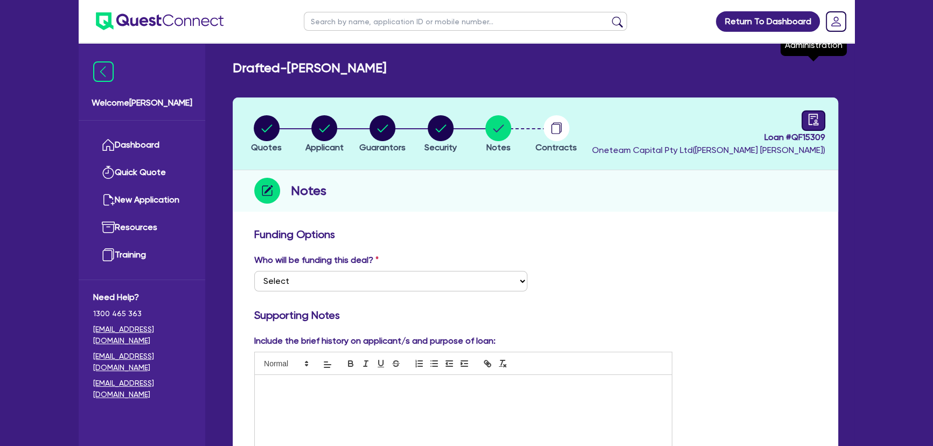
select select "DRAFTED_NEW"
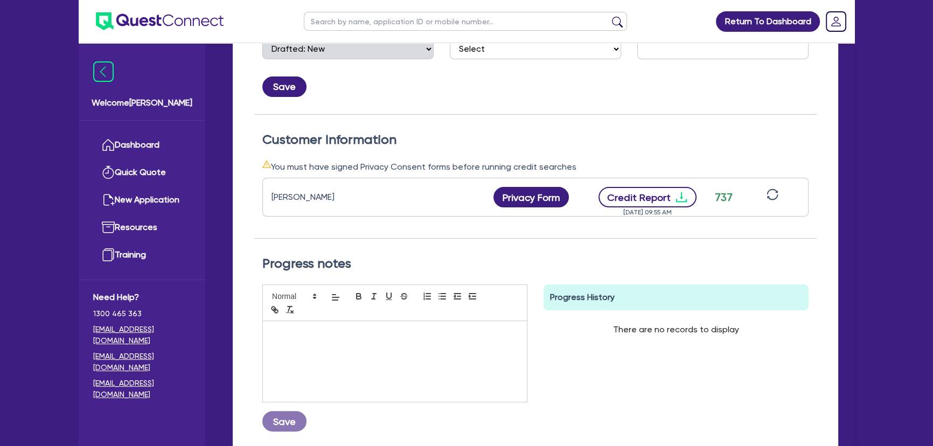
scroll to position [234, 0]
click at [679, 195] on icon "download" at bounding box center [681, 197] width 13 height 13
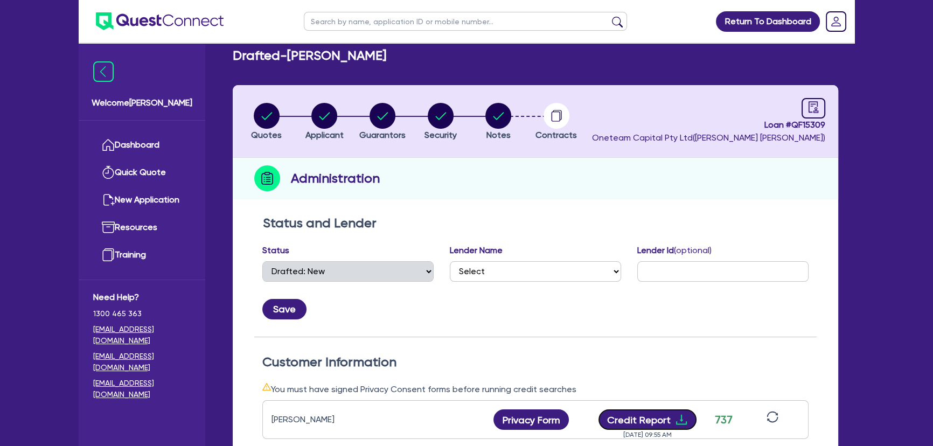
scroll to position [0, 0]
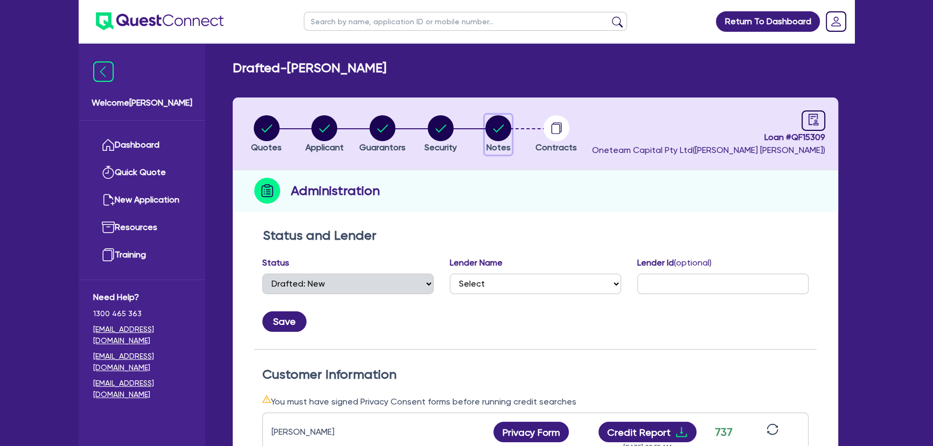
click at [502, 127] on icon "button" at bounding box center [499, 128] width 26 height 26
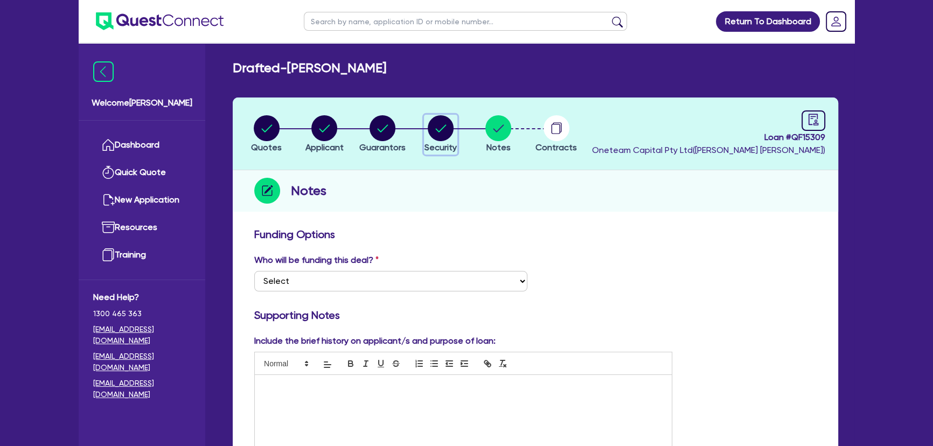
click at [449, 132] on circle "button" at bounding box center [441, 128] width 26 height 26
select select "PRIMARY_ASSETS"
select select "HEAVY_TRUCKS"
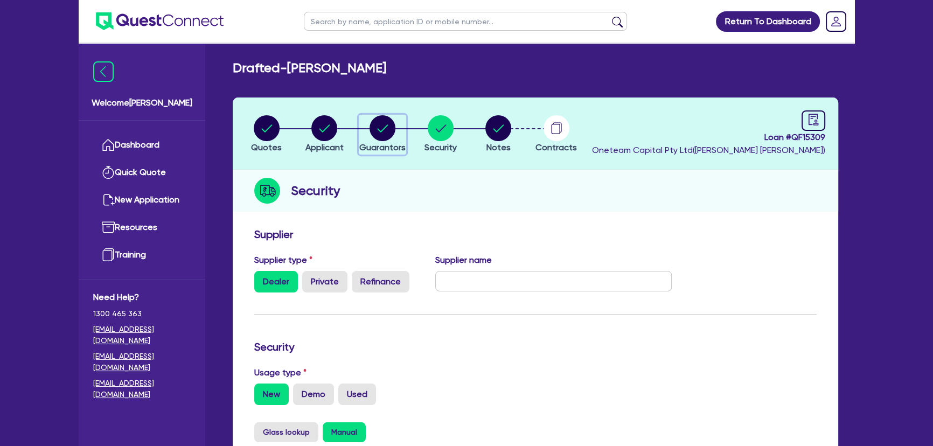
click at [373, 134] on circle "button" at bounding box center [383, 128] width 26 height 26
select select "MR"
select select "[GEOGRAPHIC_DATA]"
select select "MARRIED"
select select "CASH"
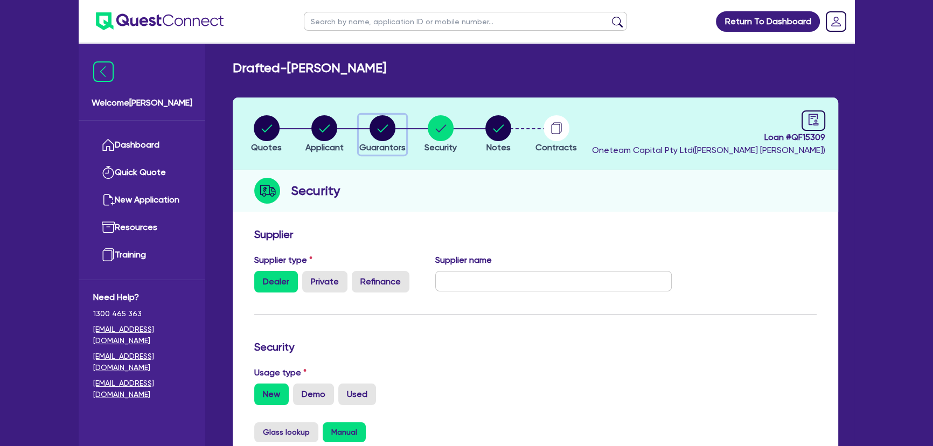
select select "VEHICLE"
select select "OTHER"
select select "HOUSEHOLD_PERSONAL"
select select "OTHER"
select select "VEHICLE_LOAN"
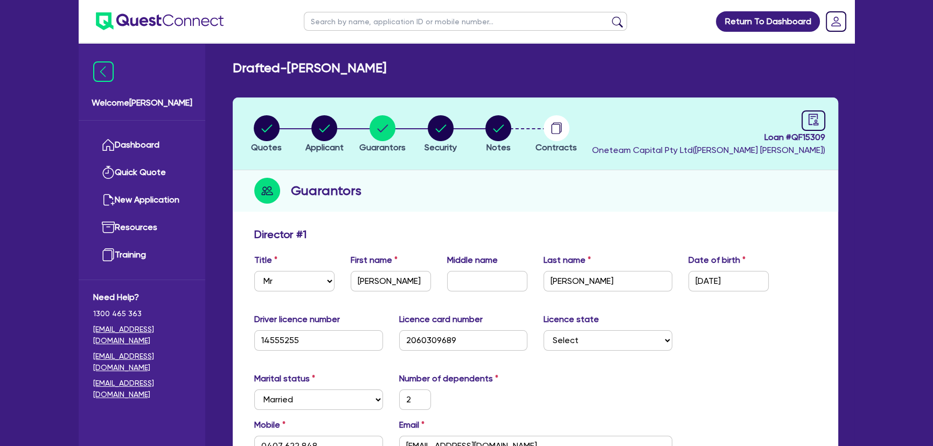
click at [291, 124] on li "Quotes" at bounding box center [267, 134] width 58 height 38
click at [337, 124] on div "button" at bounding box center [325, 128] width 38 height 26
select select "SOLE_TRADER"
select select "BUILDING_CONSTRUCTION"
select select "BUSINESSES_CONSTRUCTION_SERVICES"
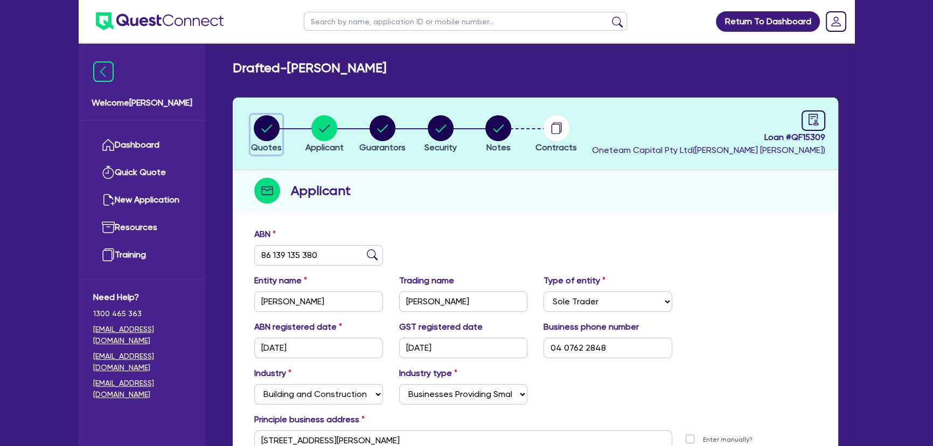
click at [271, 124] on icon "button" at bounding box center [266, 128] width 11 height 8
select select "PRIMARY_ASSETS"
select select "HEAVY_TRUCKS"
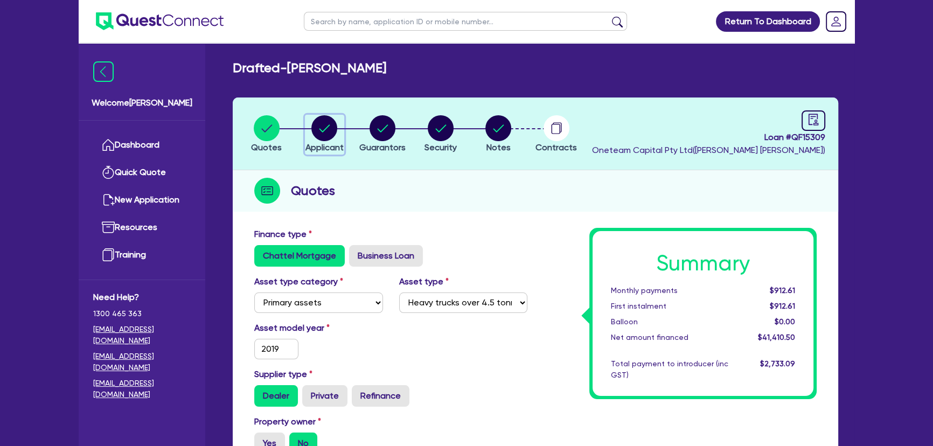
click at [338, 125] on div "button" at bounding box center [325, 128] width 38 height 26
select select "SOLE_TRADER"
select select "BUILDING_CONSTRUCTION"
select select "BUSINESSES_CONSTRUCTION_SERVICES"
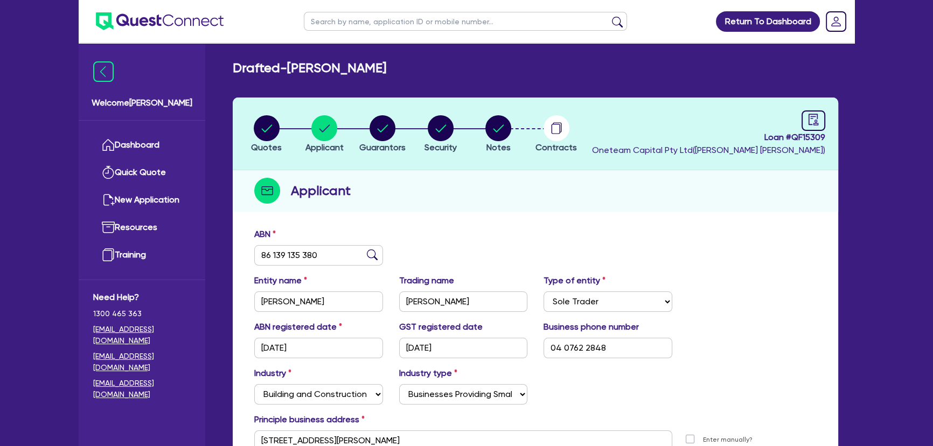
click at [405, 127] on li "Guarantors" at bounding box center [382, 134] width 58 height 38
click at [368, 128] on div "button" at bounding box center [382, 128] width 46 height 26
select select "MR"
select select "[GEOGRAPHIC_DATA]"
select select "MARRIED"
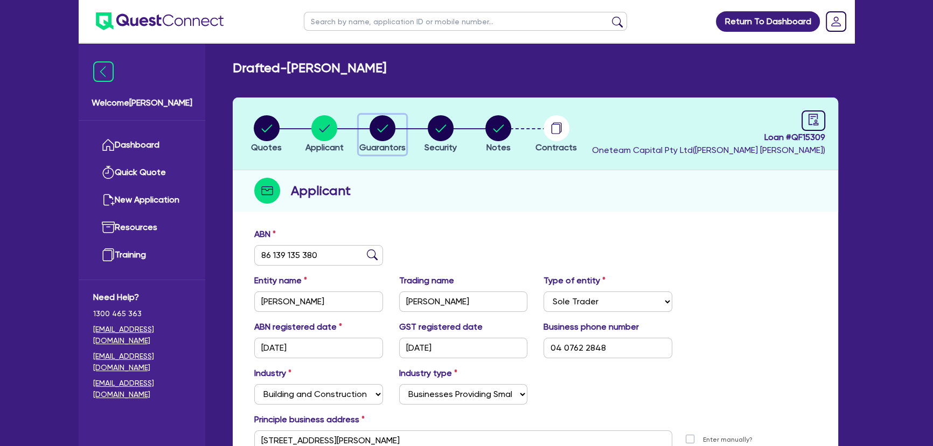
select select "CASH"
select select "VEHICLE"
select select "OTHER"
select select "HOUSEHOLD_PERSONAL"
select select "OTHER"
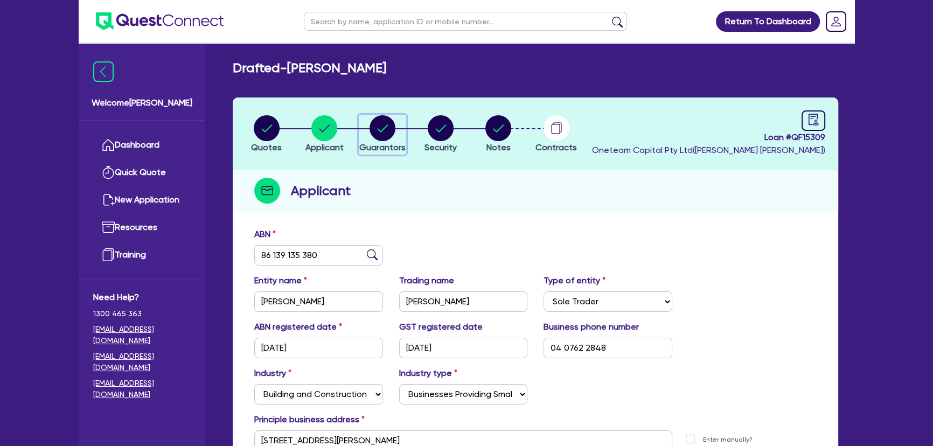
select select "VEHICLE_LOAN"
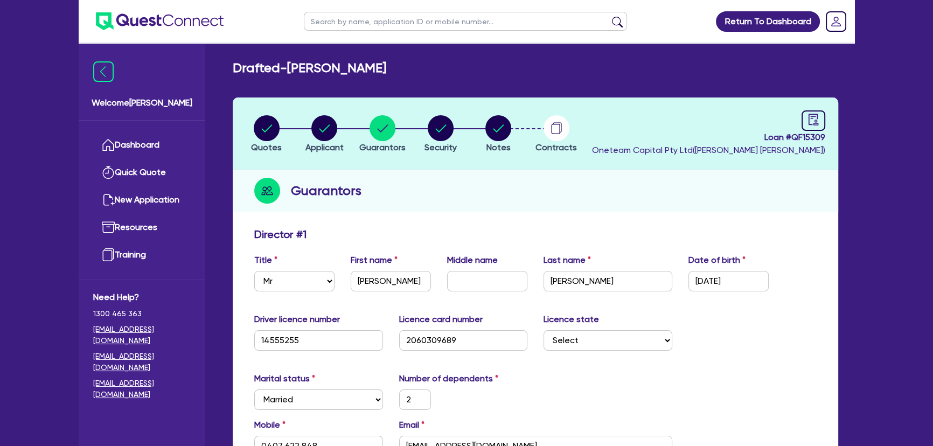
click at [459, 127] on li "Security" at bounding box center [441, 134] width 58 height 38
click at [442, 129] on circle "button" at bounding box center [441, 128] width 26 height 26
select select "PRIMARY_ASSETS"
select select "HEAVY_TRUCKS"
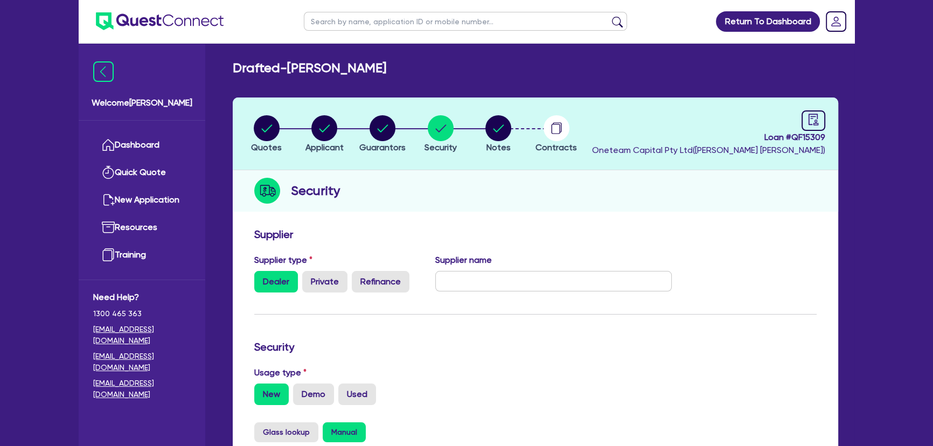
click at [514, 130] on li "Notes" at bounding box center [498, 134] width 58 height 38
click at [504, 130] on circle "button" at bounding box center [499, 128] width 26 height 26
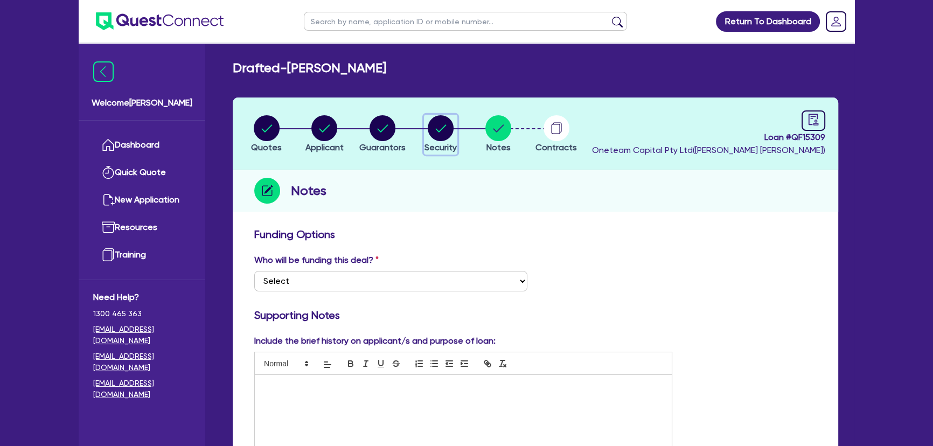
click at [442, 134] on circle "button" at bounding box center [441, 128] width 26 height 26
select select "PRIMARY_ASSETS"
select select "HEAVY_TRUCKS"
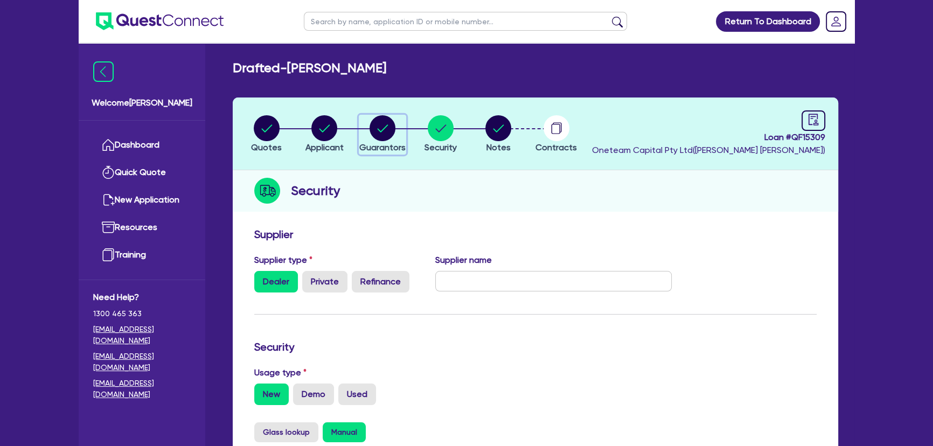
click at [397, 133] on div "button" at bounding box center [382, 128] width 46 height 26
select select "MR"
select select "[GEOGRAPHIC_DATA]"
select select "MARRIED"
select select "CASH"
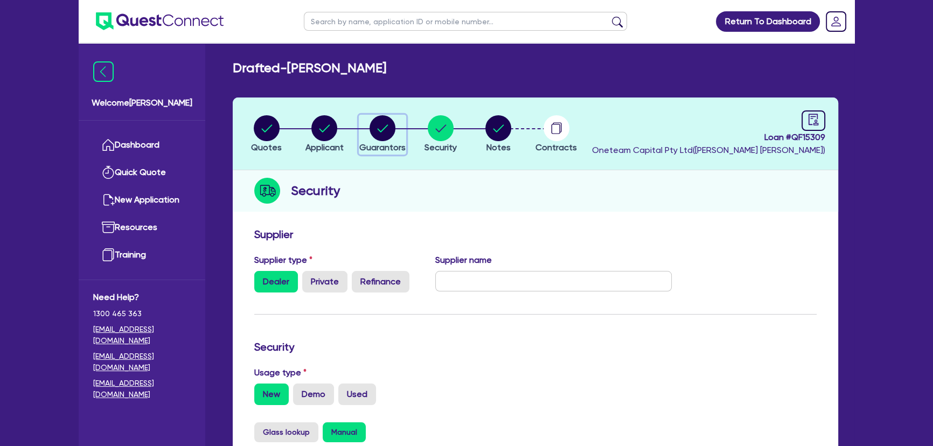
select select "VEHICLE"
select select "OTHER"
select select "HOUSEHOLD_PERSONAL"
select select "OTHER"
select select "VEHICLE_LOAN"
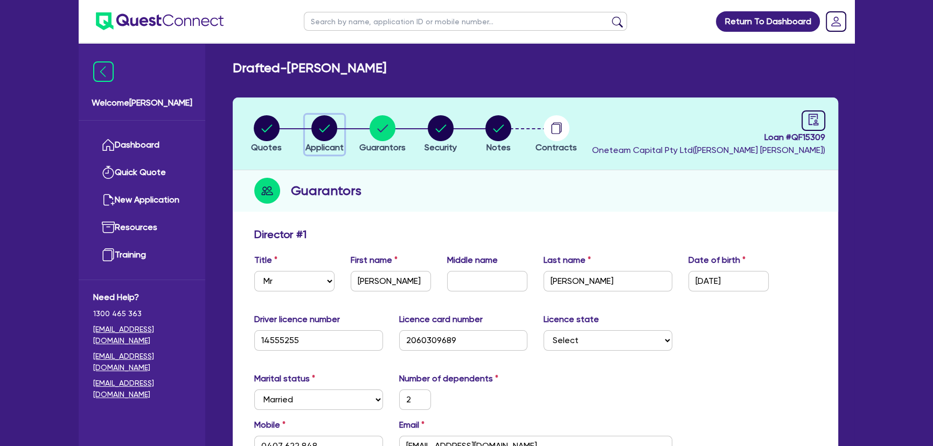
click at [323, 131] on icon "button" at bounding box center [325, 128] width 11 height 8
select select "SOLE_TRADER"
select select "BUILDING_CONSTRUCTION"
select select "BUSINESSES_CONSTRUCTION_SERVICES"
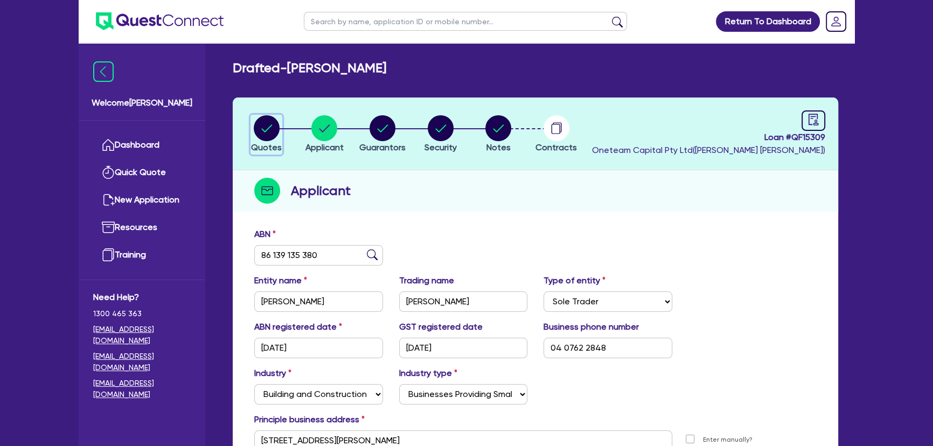
click at [253, 131] on div "button" at bounding box center [266, 128] width 31 height 26
select select "PRIMARY_ASSETS"
select select "HEAVY_TRUCKS"
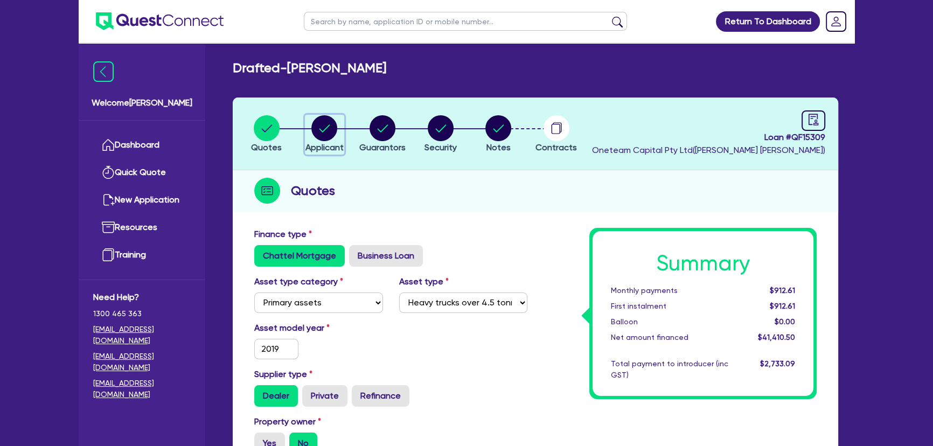
click at [319, 115] on icon "button" at bounding box center [324, 128] width 26 height 26
select select "SOLE_TRADER"
select select "BUILDING_CONSTRUCTION"
select select "BUSINESSES_CONSTRUCTION_SERVICES"
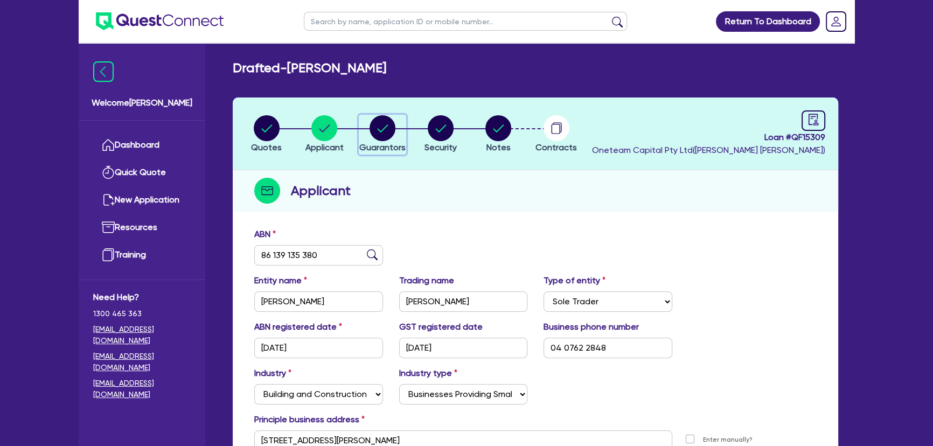
click at [394, 124] on circle "button" at bounding box center [383, 128] width 26 height 26
select select "MR"
select select "[GEOGRAPHIC_DATA]"
select select "MARRIED"
select select "CASH"
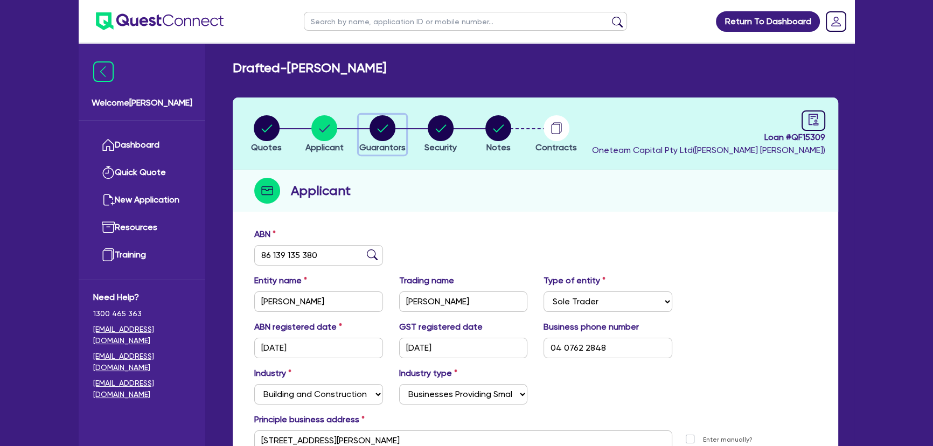
select select "VEHICLE"
select select "OTHER"
select select "HOUSEHOLD_PERSONAL"
select select "OTHER"
select select "VEHICLE_LOAN"
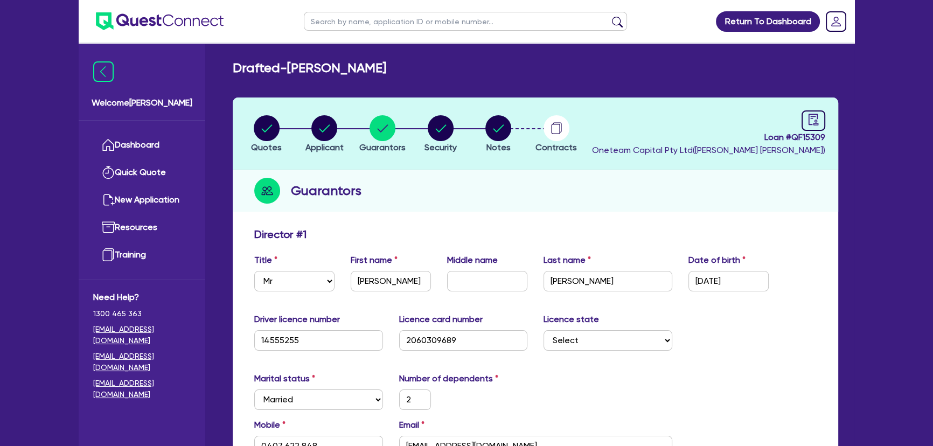
click at [458, 127] on li "Security" at bounding box center [441, 134] width 58 height 38
click at [443, 132] on circle "button" at bounding box center [441, 128] width 26 height 26
select select "PRIMARY_ASSETS"
select select "HEAVY_TRUCKS"
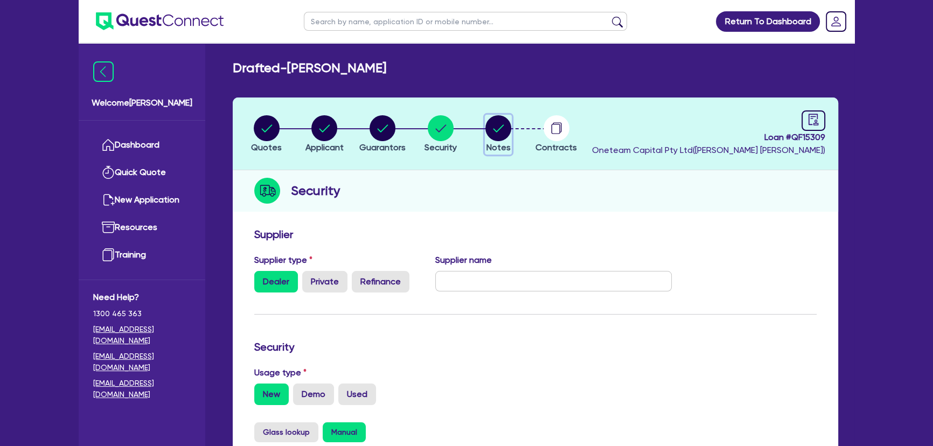
click at [505, 127] on circle "button" at bounding box center [499, 128] width 26 height 26
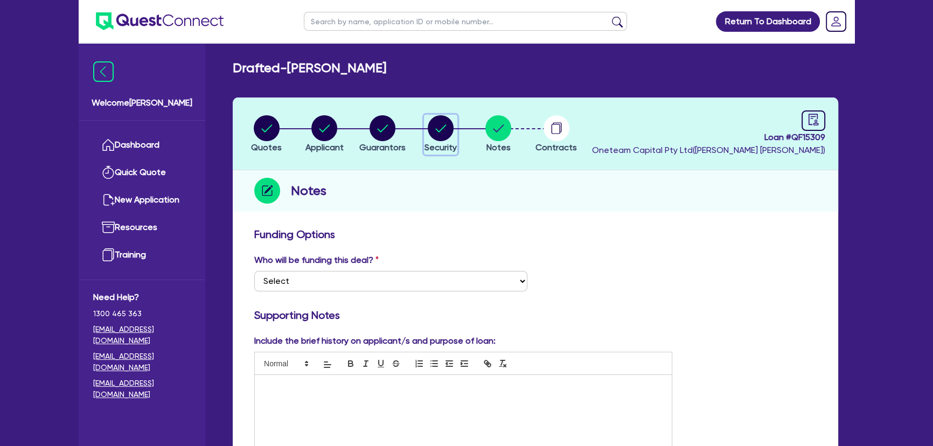
click at [443, 122] on circle "button" at bounding box center [441, 128] width 26 height 26
select select "PRIMARY_ASSETS"
select select "HEAVY_TRUCKS"
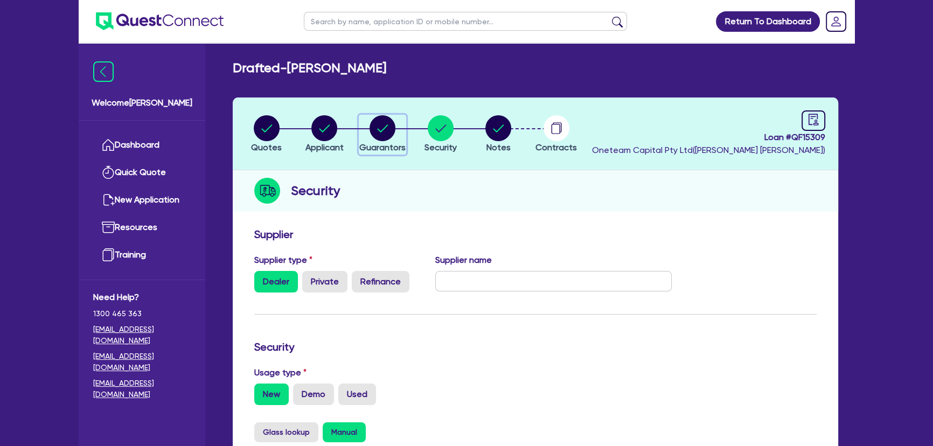
click at [387, 128] on circle "button" at bounding box center [383, 128] width 26 height 26
select select "MR"
select select "[GEOGRAPHIC_DATA]"
select select "MARRIED"
select select "CASH"
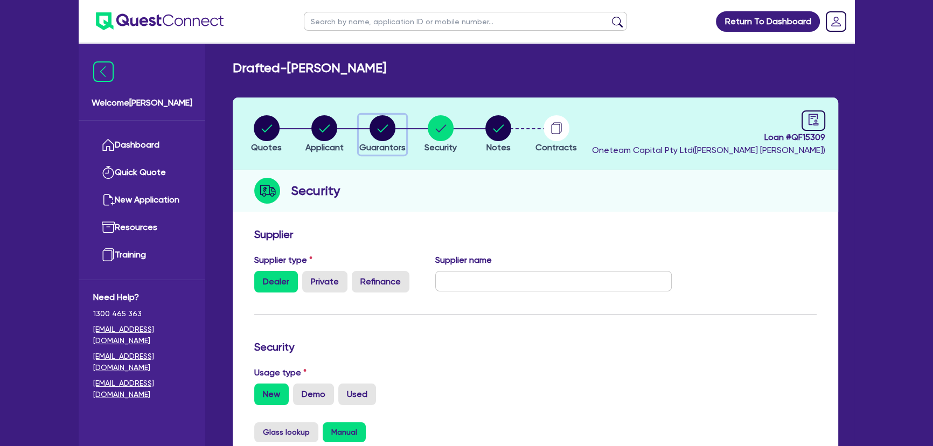
select select "VEHICLE"
select select "OTHER"
select select "HOUSEHOLD_PERSONAL"
select select "OTHER"
select select "VEHICLE_LOAN"
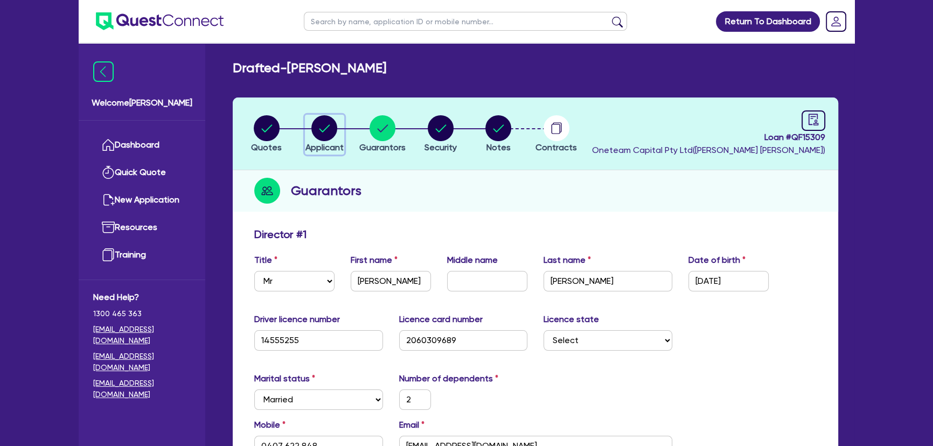
click at [319, 132] on circle "button" at bounding box center [324, 128] width 26 height 26
select select "SOLE_TRADER"
select select "BUILDING_CONSTRUCTION"
select select "BUSINESSES_CONSTRUCTION_SERVICES"
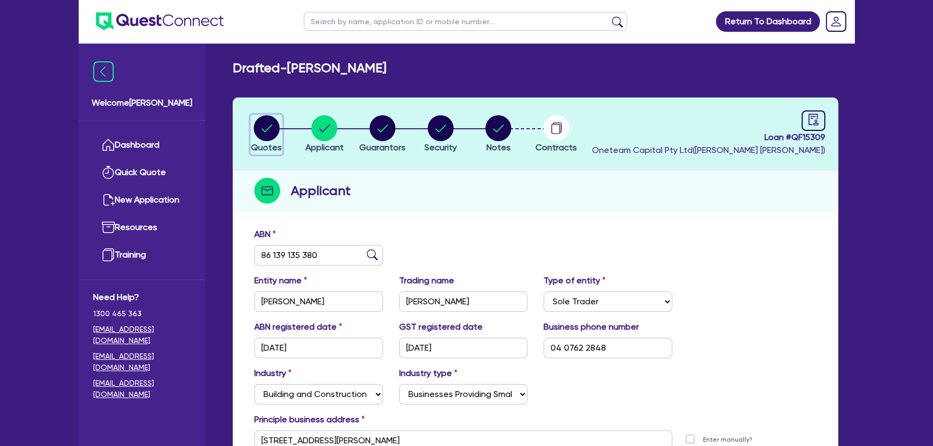
click at [271, 123] on circle "button" at bounding box center [267, 128] width 26 height 26
select select "PRIMARY_ASSETS"
select select "HEAVY_TRUCKS"
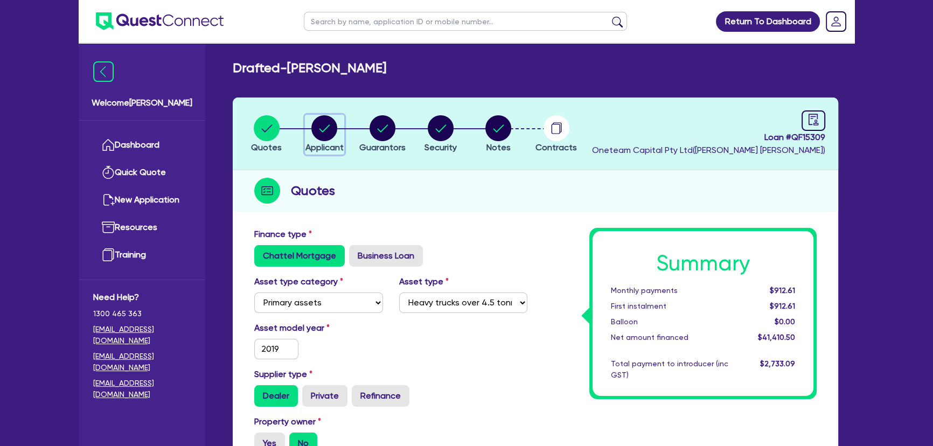
click at [329, 127] on circle "button" at bounding box center [324, 128] width 26 height 26
select select "SOLE_TRADER"
select select "BUILDING_CONSTRUCTION"
select select "BUSINESSES_CONSTRUCTION_SERVICES"
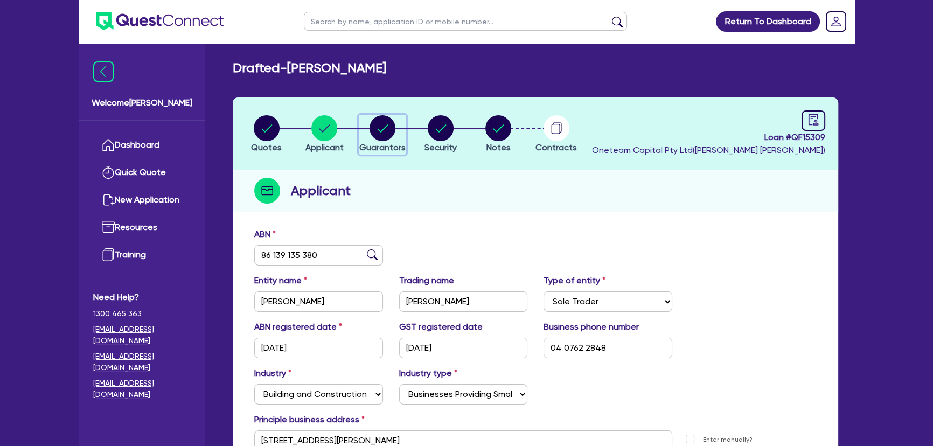
click at [368, 127] on div "button" at bounding box center [382, 128] width 46 height 26
select select "MR"
select select "[GEOGRAPHIC_DATA]"
select select "MARRIED"
select select "CASH"
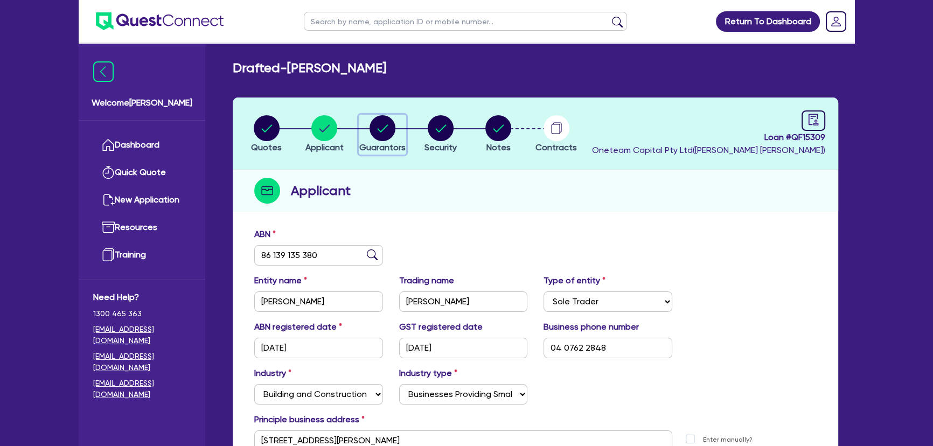
select select "VEHICLE"
select select "OTHER"
select select "HOUSEHOLD_PERSONAL"
select select "OTHER"
select select "VEHICLE_LOAN"
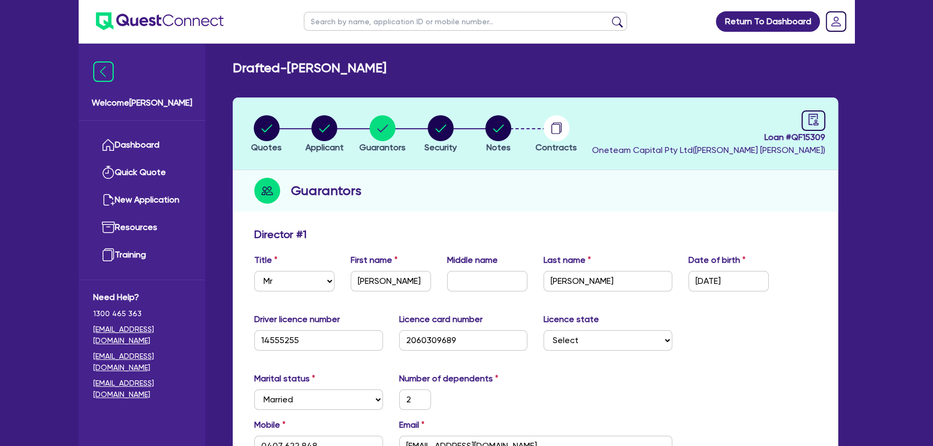
click at [468, 127] on li "Security" at bounding box center [441, 134] width 58 height 38
click at [443, 130] on circle "button" at bounding box center [441, 128] width 26 height 26
select select "PRIMARY_ASSETS"
select select "HEAVY_TRUCKS"
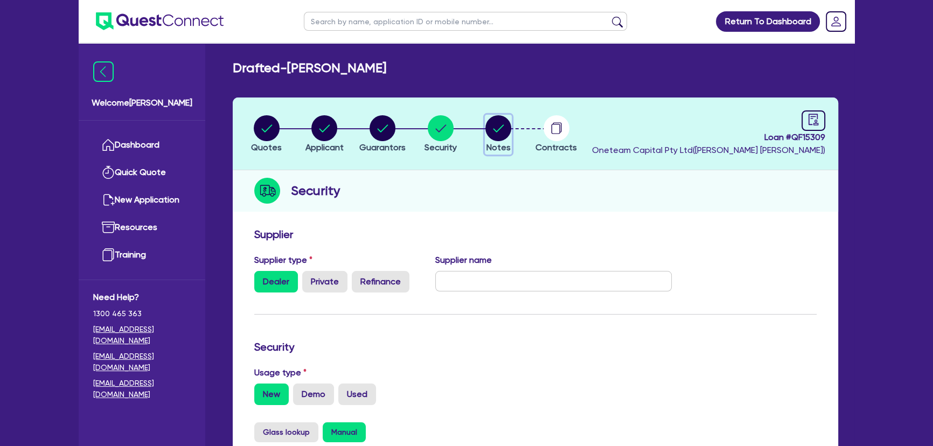
click at [494, 127] on circle "button" at bounding box center [499, 128] width 26 height 26
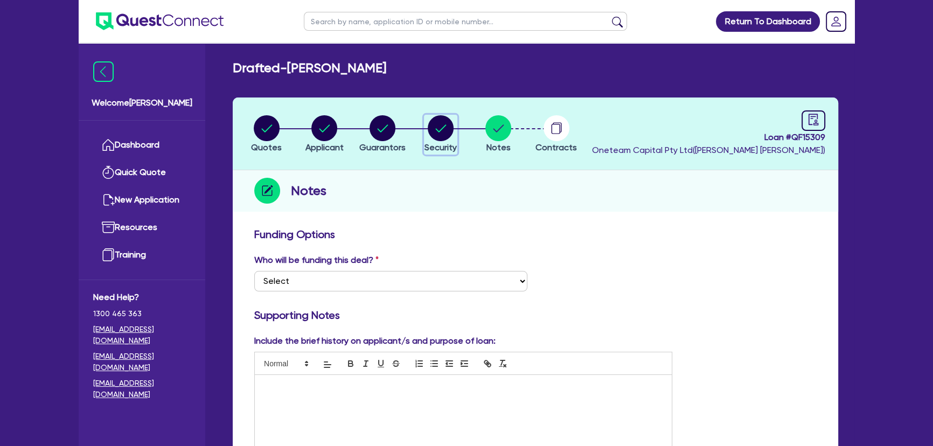
click at [446, 129] on circle "button" at bounding box center [441, 128] width 26 height 26
select select "PRIMARY_ASSETS"
select select "HEAVY_TRUCKS"
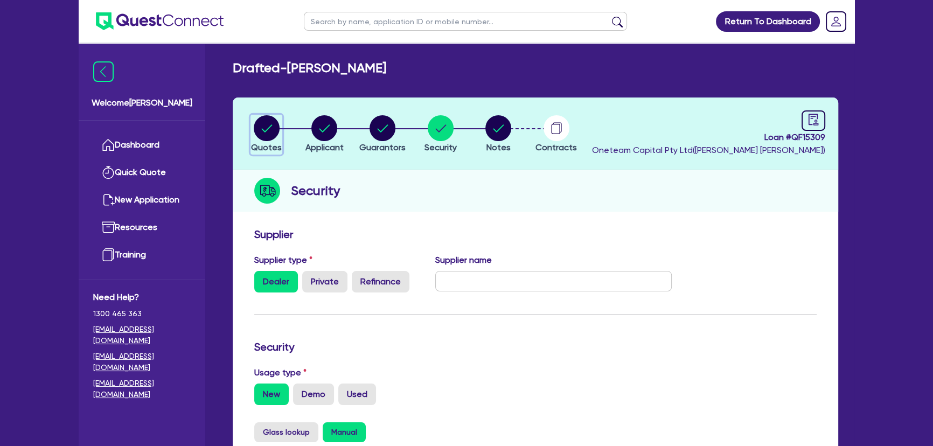
click at [278, 127] on circle "button" at bounding box center [267, 128] width 26 height 26
select select "PRIMARY_ASSETS"
select select "HEAVY_TRUCKS"
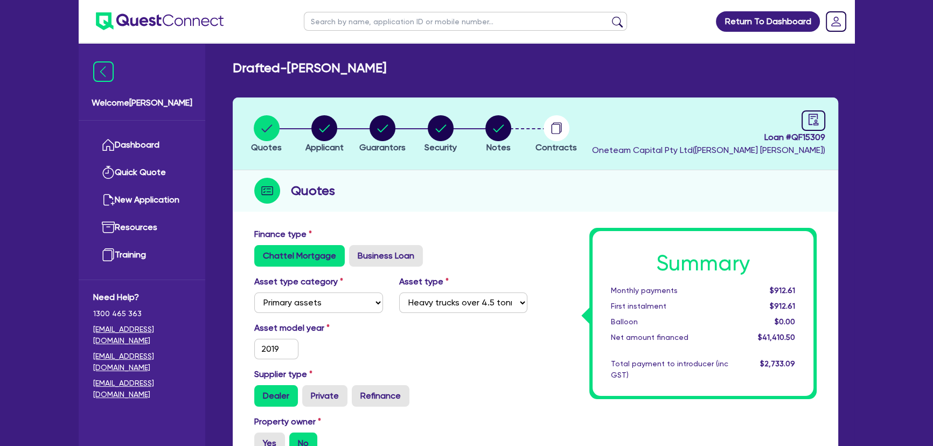
click at [199, 33] on ul at bounding box center [151, 21] width 145 height 43
click at [198, 20] on img at bounding box center [160, 21] width 128 height 18
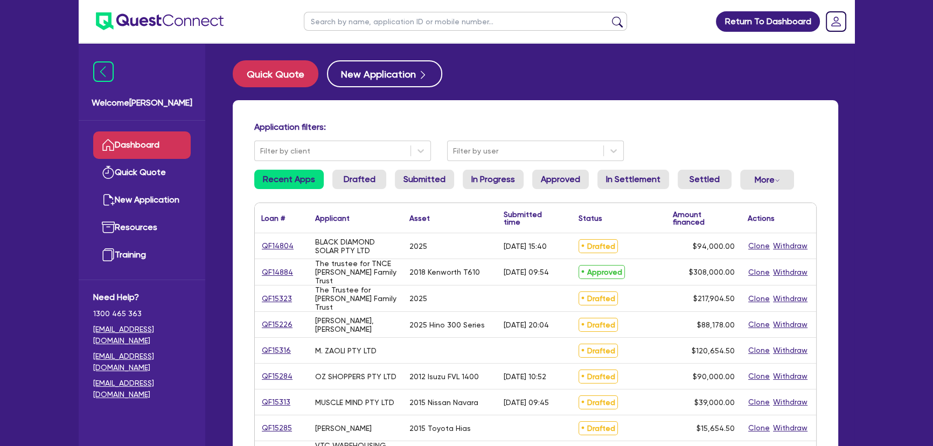
click at [344, 24] on input "text" at bounding box center [465, 21] width 323 height 19
type input "B"
type input "gulmen"
click at [609, 16] on button "submit" at bounding box center [617, 23] width 17 height 15
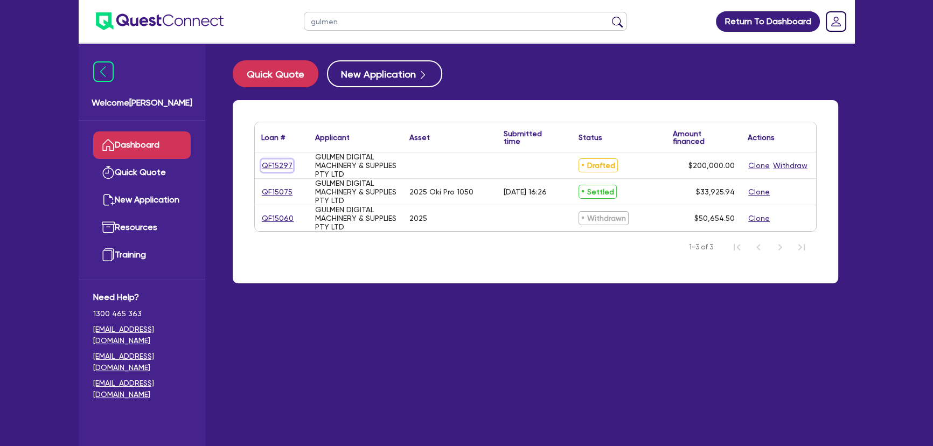
click at [271, 164] on link "QF15297" at bounding box center [277, 166] width 32 height 12
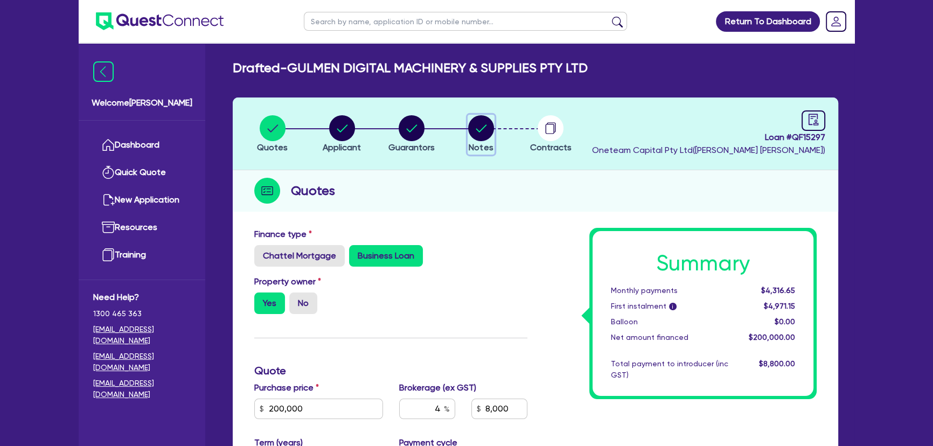
click at [479, 136] on circle "button" at bounding box center [481, 128] width 26 height 26
select select "Other"
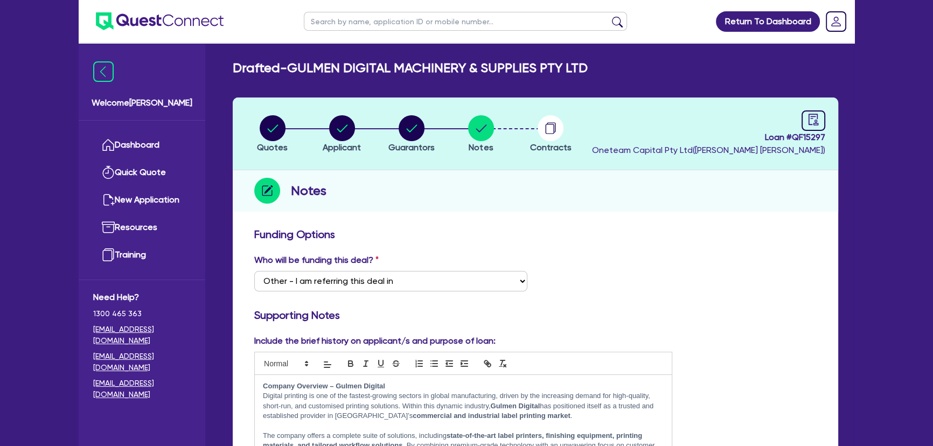
click at [180, 19] on img at bounding box center [160, 21] width 128 height 18
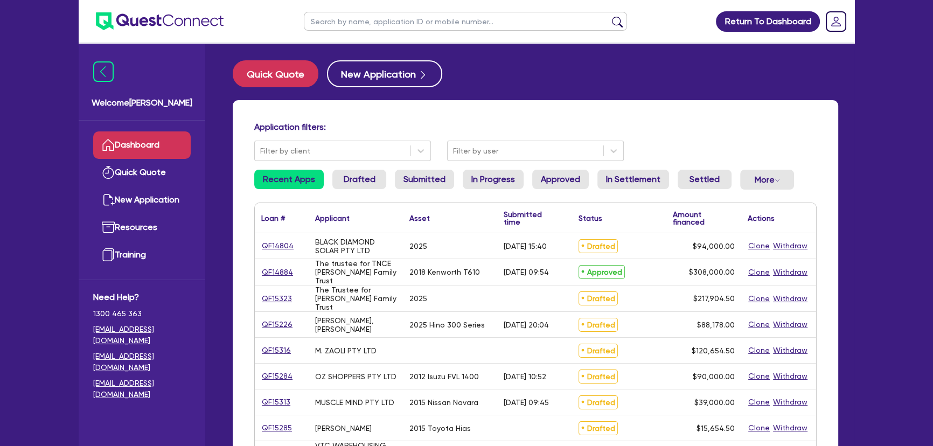
click at [404, 16] on input "text" at bounding box center [465, 21] width 323 height 19
type input "[PERSON_NAME]"
click at [609, 16] on button "submit" at bounding box center [617, 23] width 17 height 15
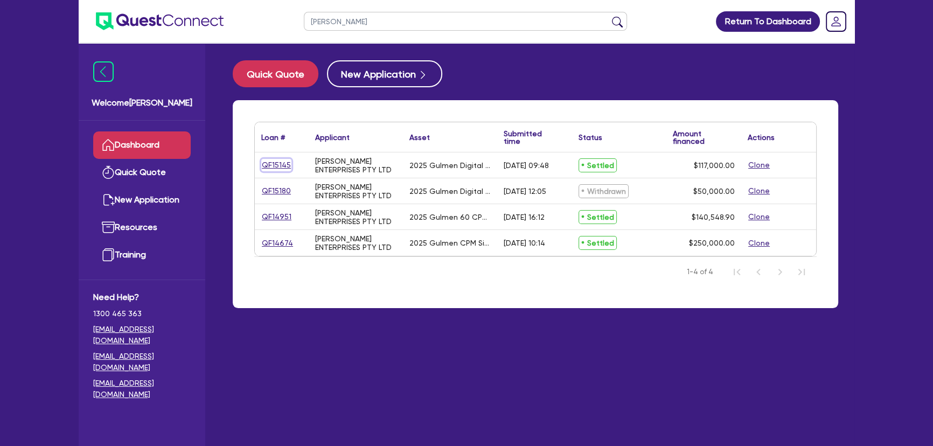
click at [273, 170] on link "QF15145" at bounding box center [276, 165] width 30 height 12
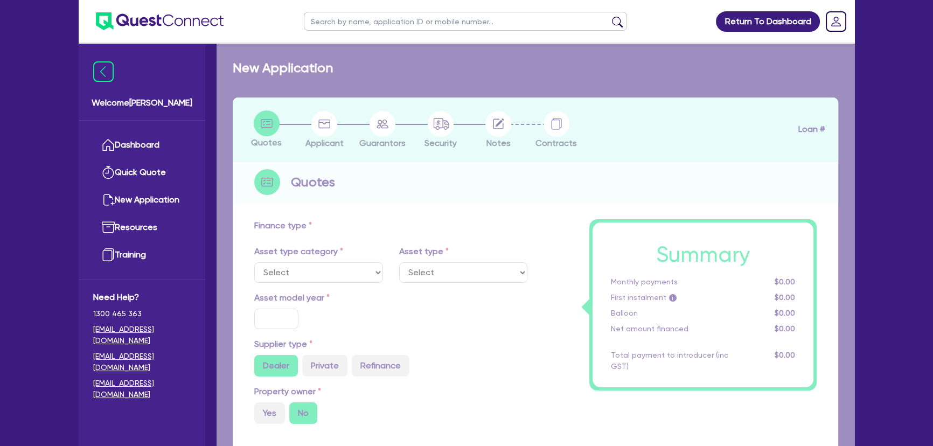
select select "SECONDARY_ASSETS"
type input "2025"
radio input "true"
type input "117,000"
type input "8"
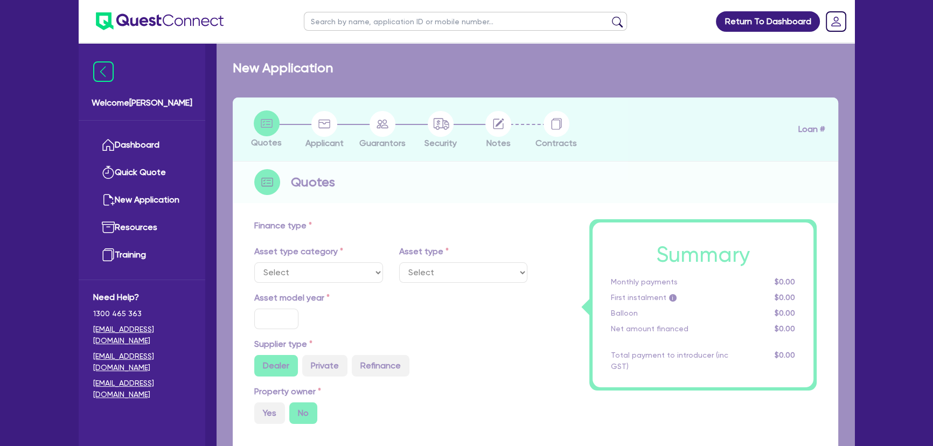
type input "9,360"
type input "17.95"
select select "PRINTING_AND_PACKAGING_EQUIPMENT"
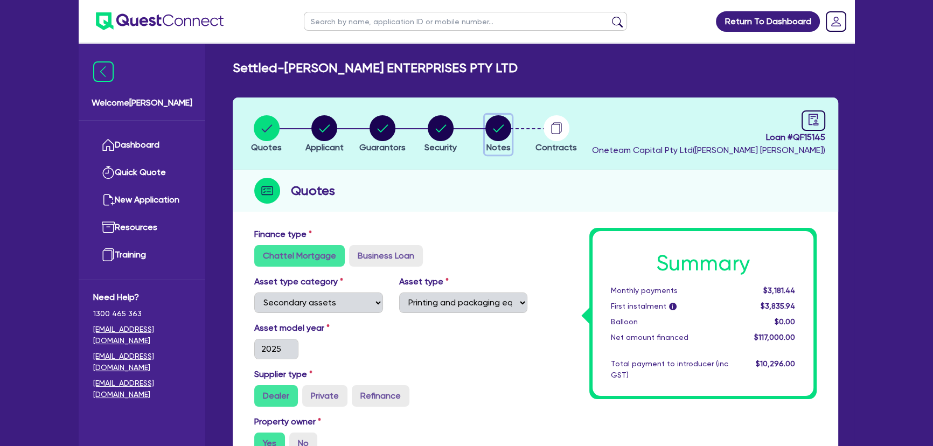
click at [510, 123] on icon "button" at bounding box center [499, 128] width 26 height 26
select select "Quest Finance - Own Book"
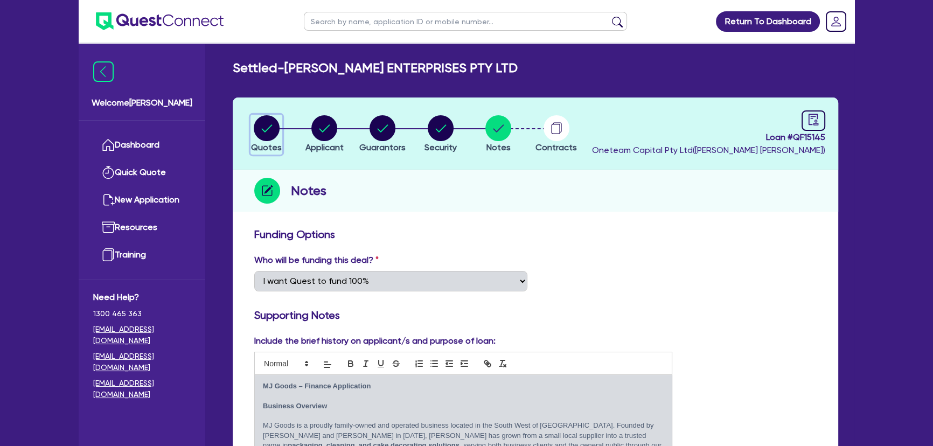
click at [271, 127] on circle "button" at bounding box center [267, 128] width 26 height 26
select select "SECONDARY_ASSETS"
select select "PRINTING_AND_PACKAGING_EQUIPMENT"
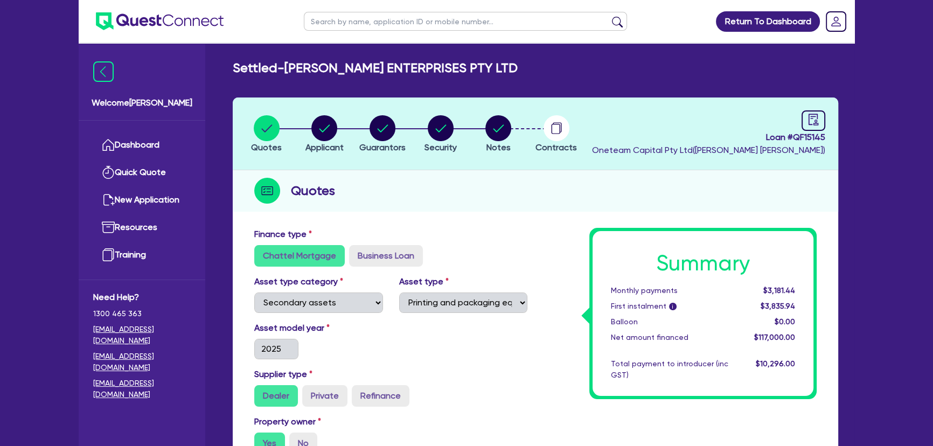
click at [296, 108] on header "Quotes Applicant [GEOGRAPHIC_DATA] Security Notes Contracts Loan # QF15145 Onet…" at bounding box center [536, 134] width 606 height 73
click at [322, 130] on icon "button" at bounding box center [325, 128] width 11 height 8
select select "COMPANY"
select select "MANUFACTURING"
select select "PULP_AND_PAPER"
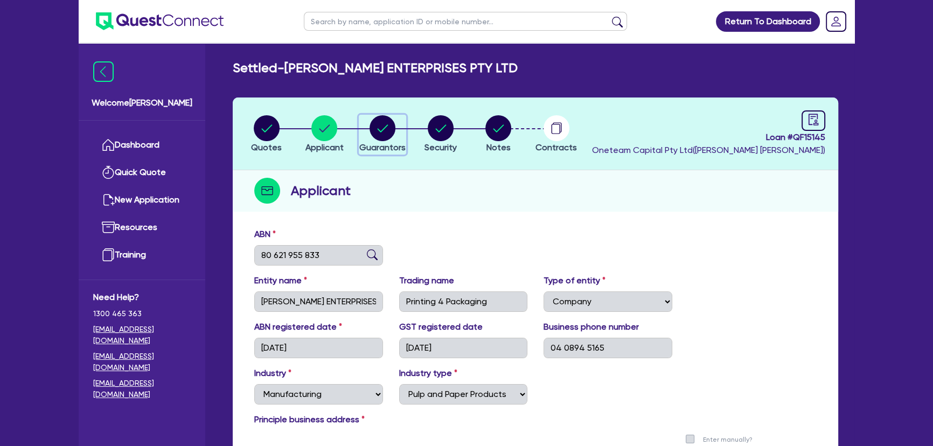
click at [371, 127] on circle "button" at bounding box center [383, 128] width 26 height 26
select select "MR"
select select "WA"
select select "MARRIED"
select select "PROPERTY"
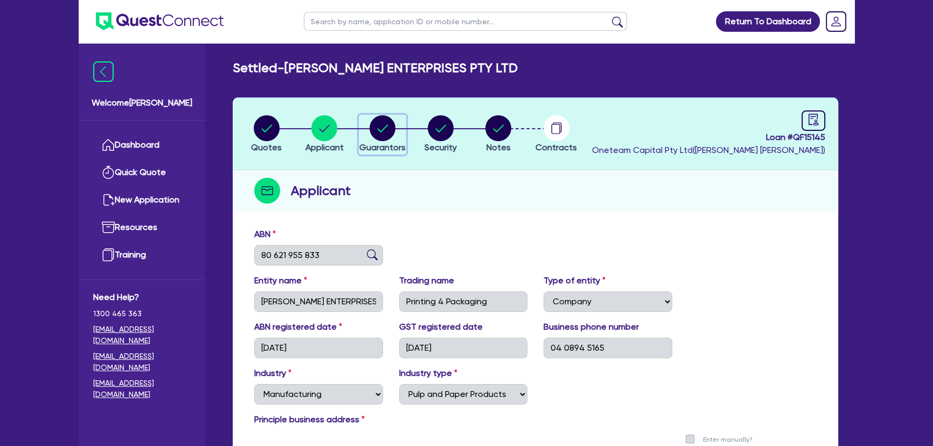
select select "TRUCK"
select select "EQUIPMENT"
select select "CASH"
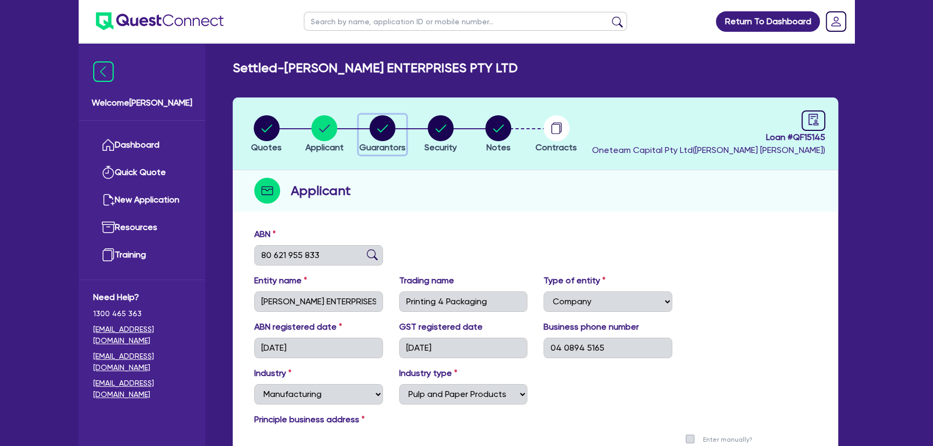
select select "TRAILER"
select select "MORTGAGE"
select select "TRUCK_LOAN"
select select "EQUIPMENT_LOAN"
select select "TRUCK_LOAN"
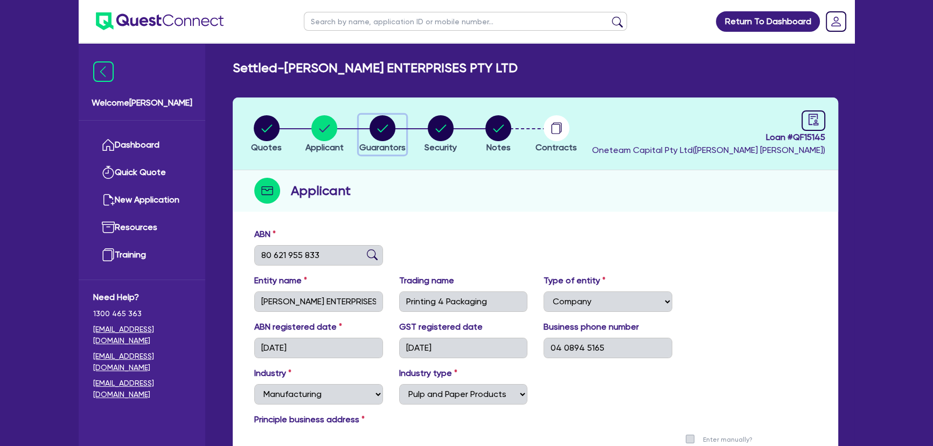
select select "OTHER"
select select "MRS"
select select "WA"
select select "MARRIED"
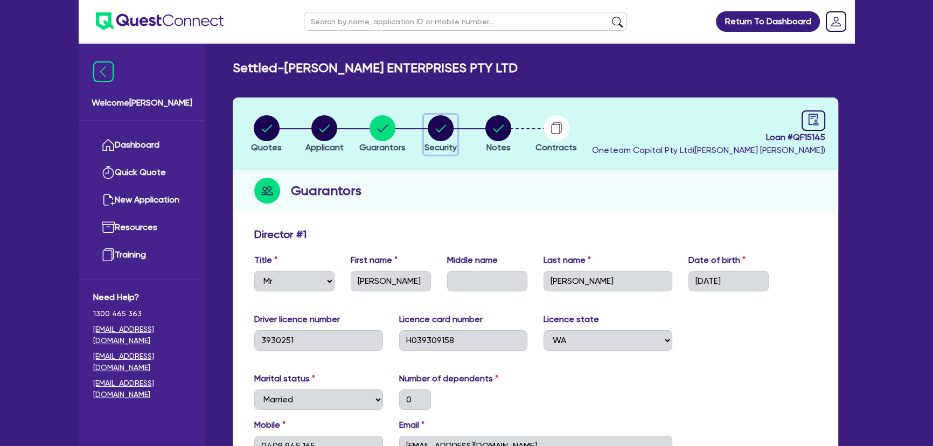
click at [436, 132] on circle "button" at bounding box center [441, 128] width 26 height 26
select select "SECONDARY_ASSETS"
select select "PRINTING_AND_PACKAGING_EQUIPMENT"
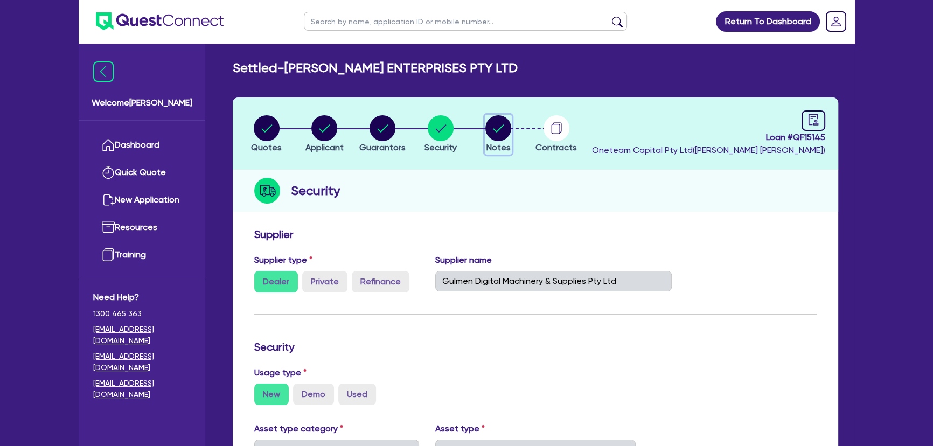
click at [488, 130] on button "Notes" at bounding box center [498, 135] width 27 height 40
select select "Quest Finance - Own Book"
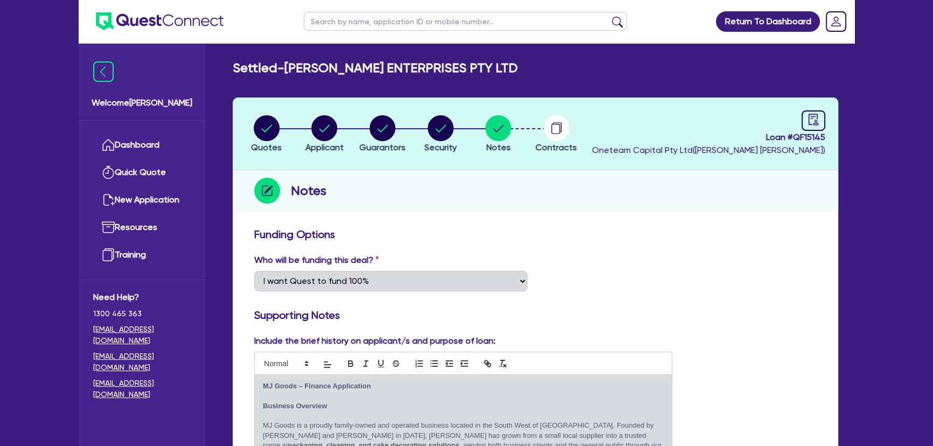
click at [457, 138] on li "Security" at bounding box center [441, 134] width 58 height 38
click at [439, 132] on circle "button" at bounding box center [441, 128] width 26 height 26
select select "SECONDARY_ASSETS"
select select "PRINTING_AND_PACKAGING_EQUIPMENT"
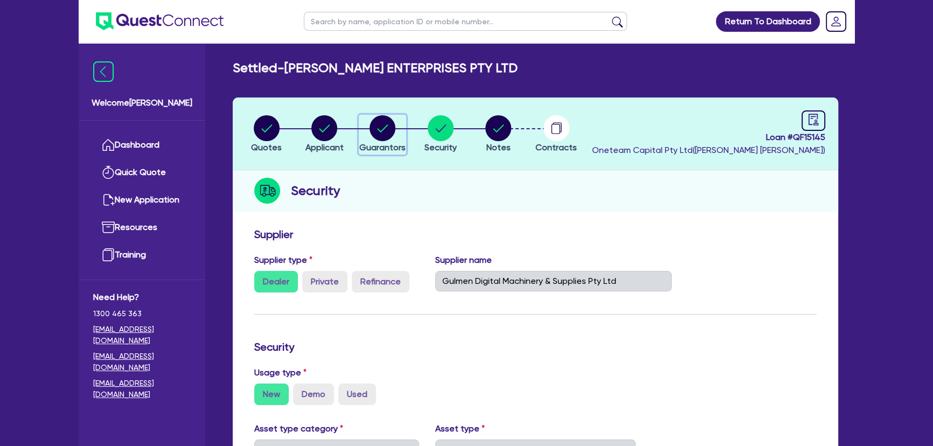
click at [366, 136] on div "button" at bounding box center [382, 128] width 46 height 26
select select "MR"
select select "WA"
select select "MARRIED"
select select "PROPERTY"
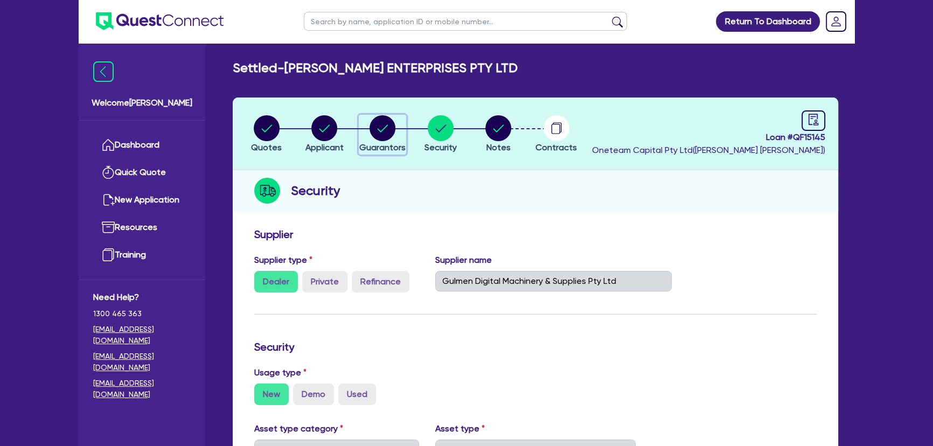
select select "TRUCK"
select select "EQUIPMENT"
select select "CASH"
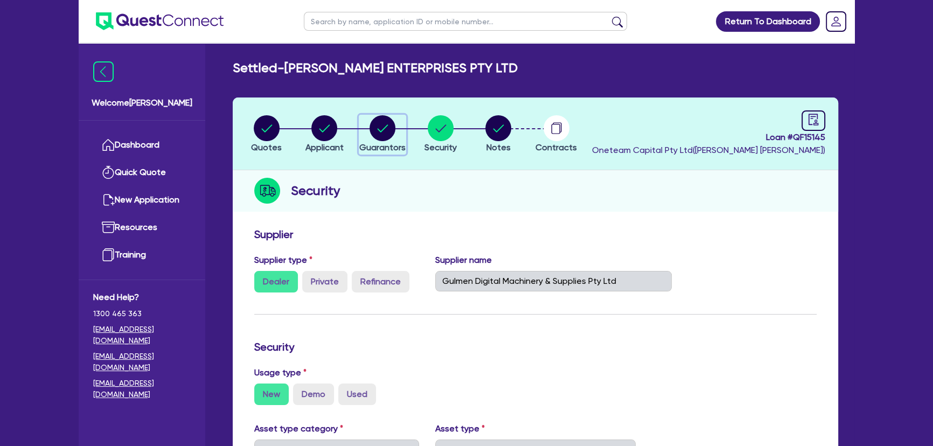
select select "TRAILER"
select select "MORTGAGE"
select select "TRUCK_LOAN"
select select "EQUIPMENT_LOAN"
select select "TRUCK_LOAN"
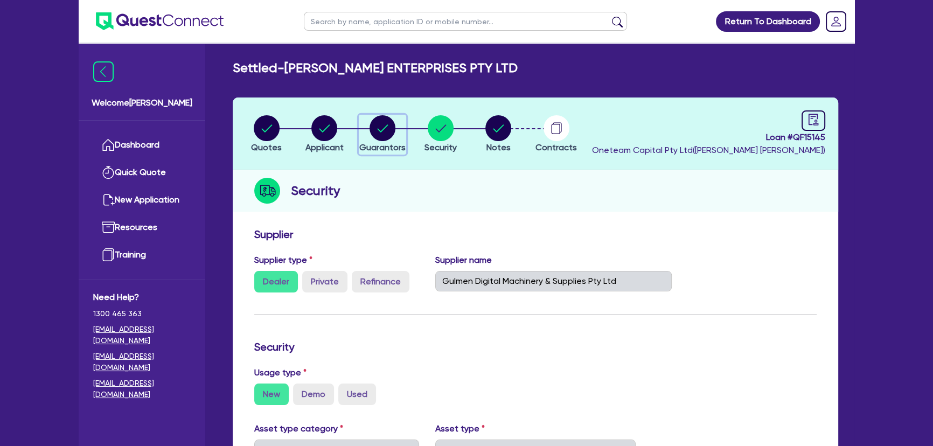
select select "OTHER"
select select "MRS"
select select "WA"
select select "MARRIED"
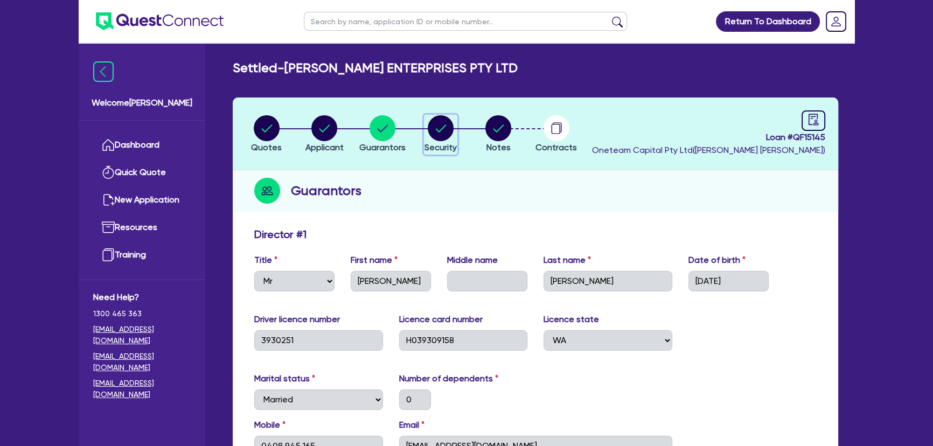
click at [438, 132] on circle "button" at bounding box center [441, 128] width 26 height 26
select select "SECONDARY_ASSETS"
select select "PRINTING_AND_PACKAGING_EQUIPMENT"
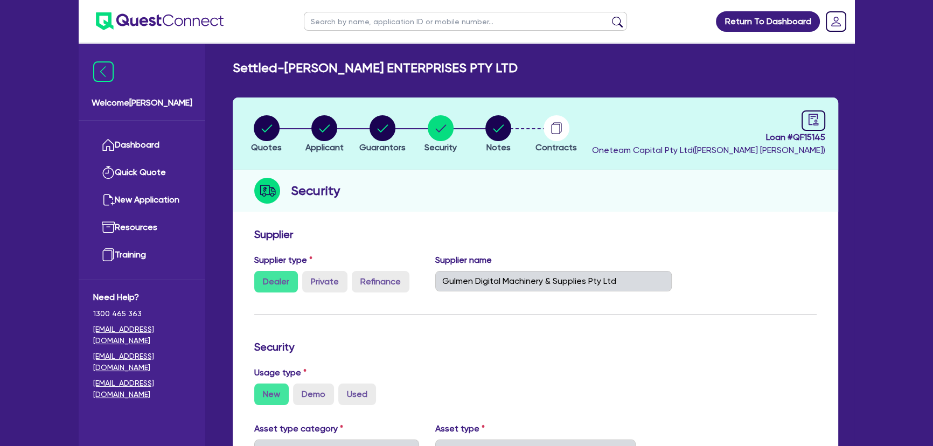
click at [470, 128] on li "Security" at bounding box center [441, 134] width 58 height 38
click at [505, 131] on circle "button" at bounding box center [499, 128] width 26 height 26
select select "Quest Finance - Own Book"
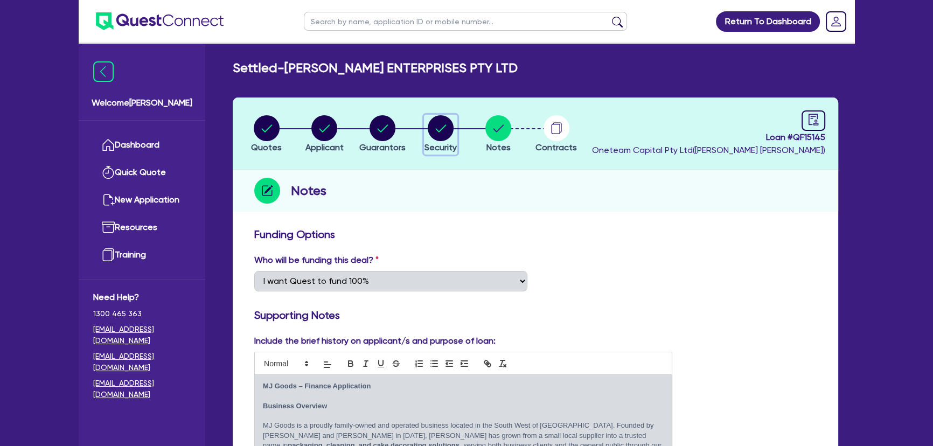
click at [432, 137] on circle "button" at bounding box center [441, 128] width 26 height 26
select select "SECONDARY_ASSETS"
select select "PRINTING_AND_PACKAGING_EQUIPMENT"
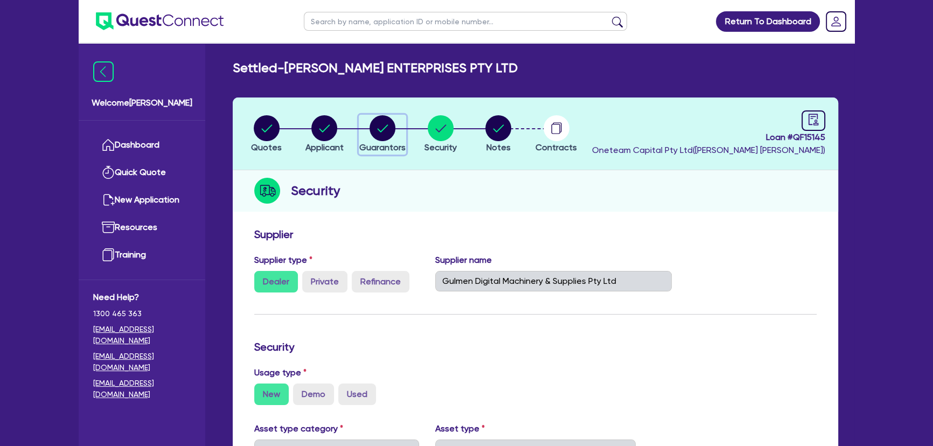
click at [387, 134] on circle "button" at bounding box center [383, 128] width 26 height 26
select select "MR"
select select "WA"
select select "MARRIED"
select select "PROPERTY"
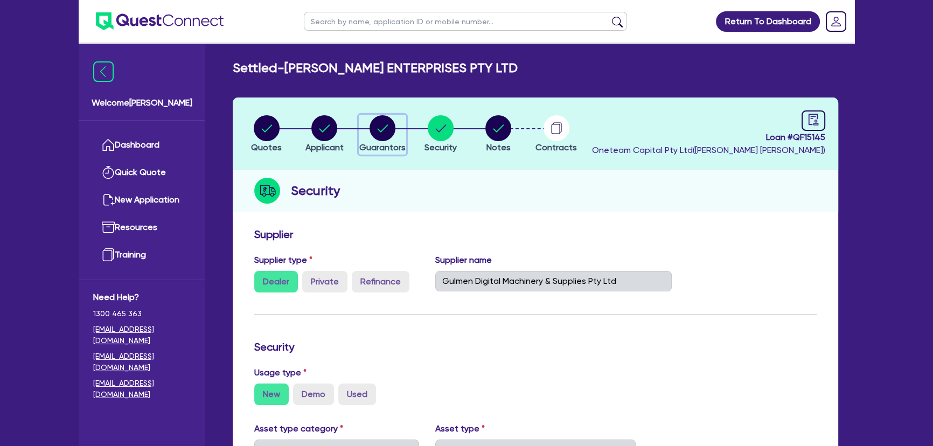
select select "TRUCK"
select select "EQUIPMENT"
select select "CASH"
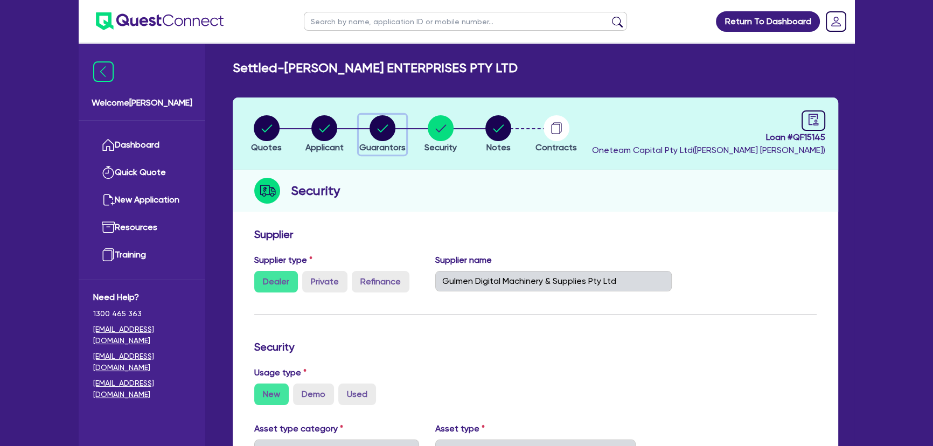
select select "TRAILER"
select select "MORTGAGE"
select select "TRUCK_LOAN"
select select "EQUIPMENT_LOAN"
select select "TRUCK_LOAN"
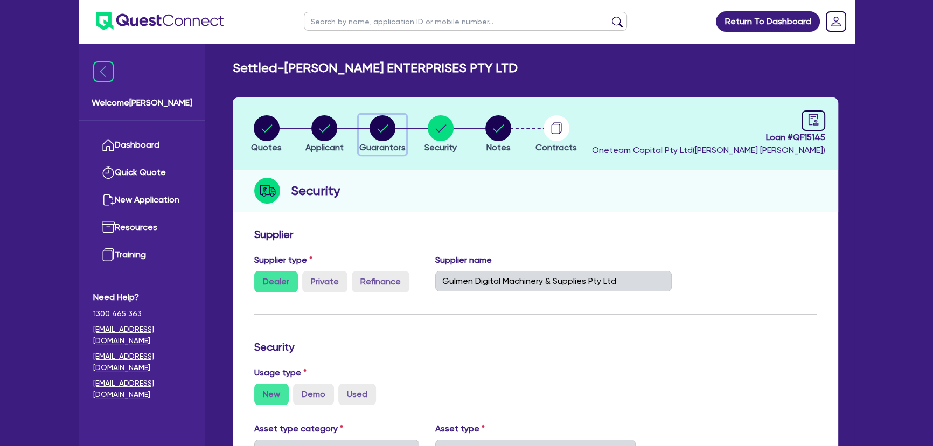
select select "OTHER"
select select "MRS"
select select "WA"
select select "MARRIED"
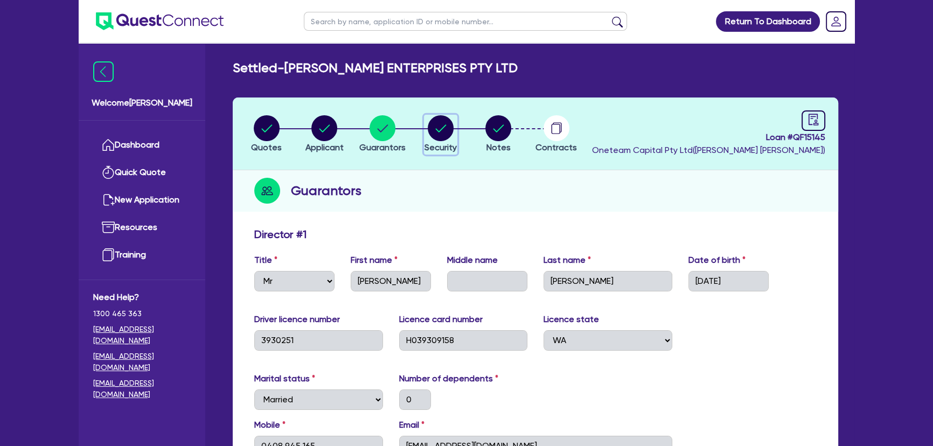
click at [438, 137] on circle "button" at bounding box center [441, 128] width 26 height 26
select select "SECONDARY_ASSETS"
select select "PRINTING_AND_PACKAGING_EQUIPMENT"
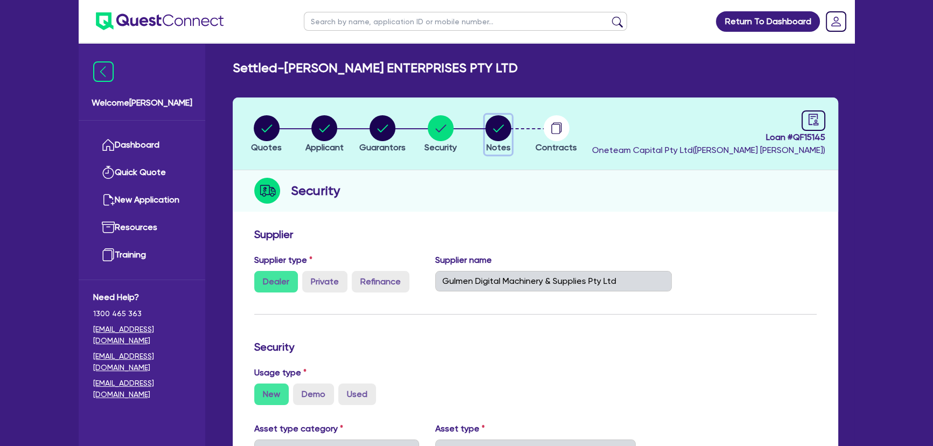
click at [493, 134] on circle "button" at bounding box center [499, 128] width 26 height 26
select select "Quest Finance - Own Book"
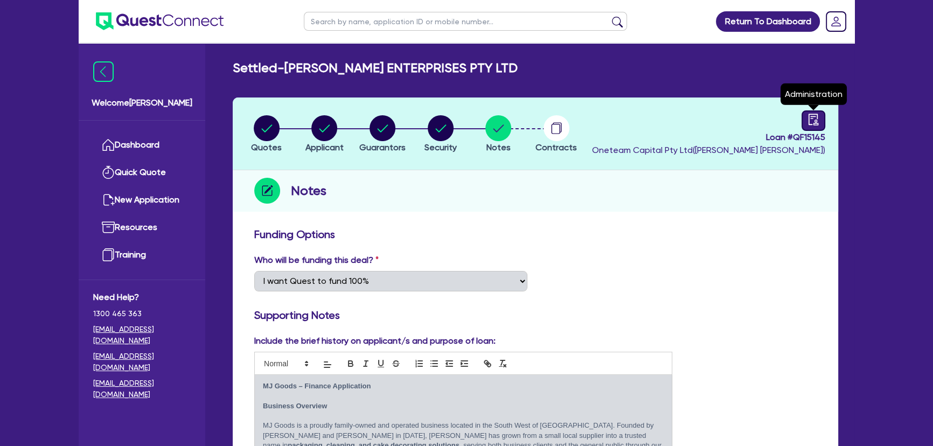
click at [811, 120] on icon "audit" at bounding box center [814, 120] width 12 height 12
select select "SETTLED"
select select "Quest Finance - Own Book"
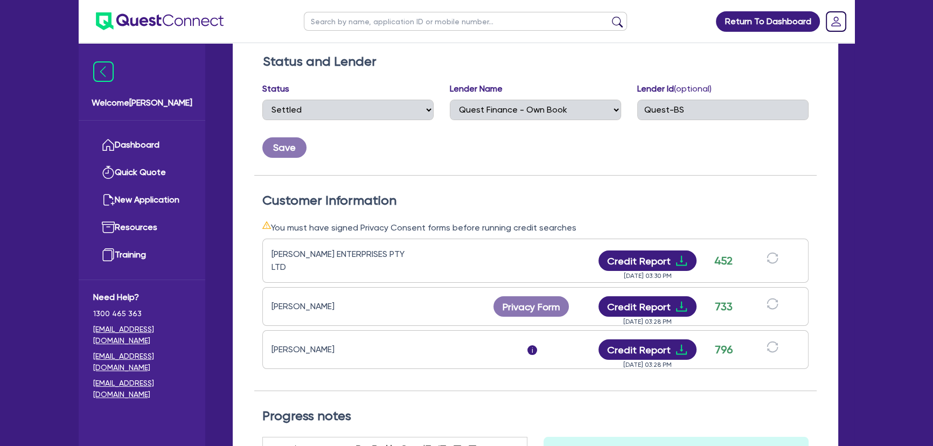
scroll to position [196, 0]
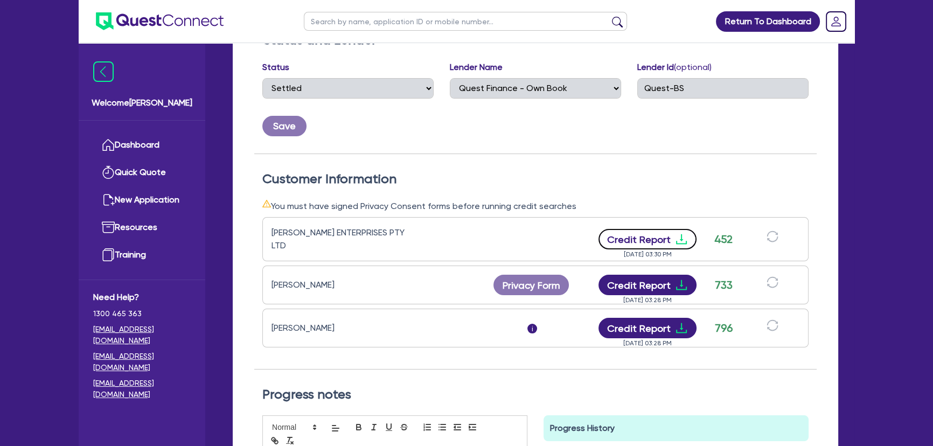
click at [682, 233] on icon "download" at bounding box center [681, 239] width 13 height 13
click at [681, 279] on icon "download" at bounding box center [681, 285] width 13 height 13
click at [167, 68] on div "Welcome Joel" at bounding box center [142, 82] width 127 height 77
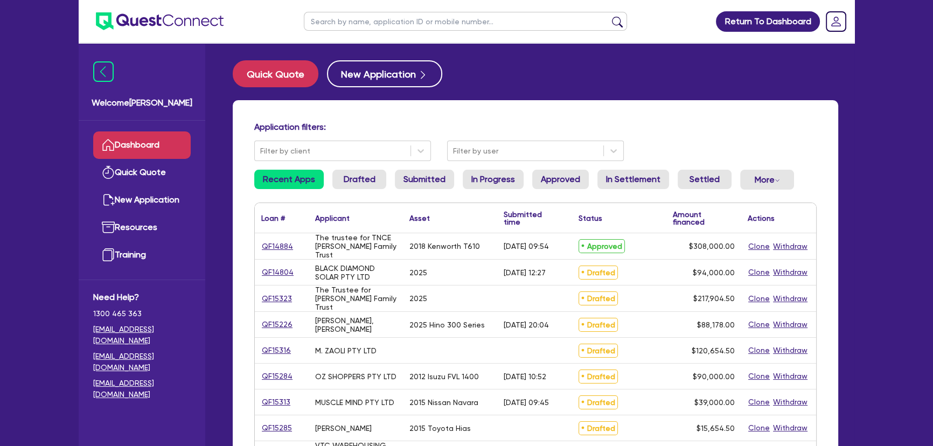
click at [398, 24] on input "text" at bounding box center [465, 21] width 323 height 19
click at [609, 16] on button "submit" at bounding box center [617, 23] width 17 height 15
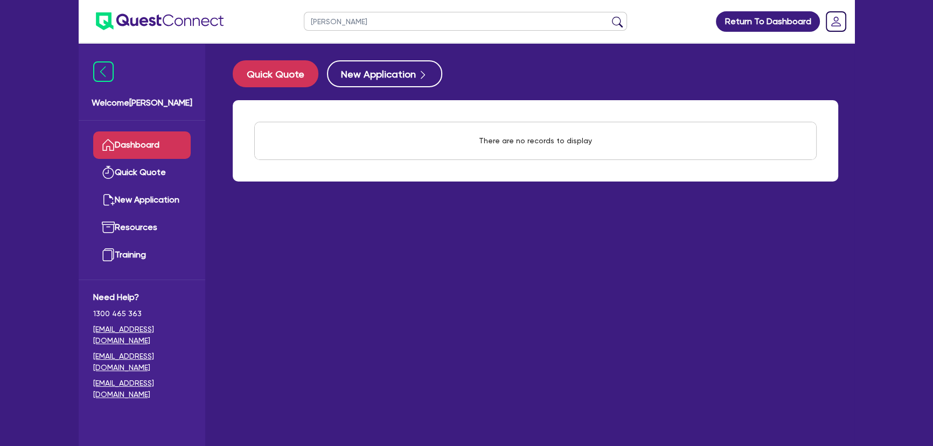
type input "[PERSON_NAME]"
click at [609, 16] on button "submit" at bounding box center [617, 23] width 17 height 15
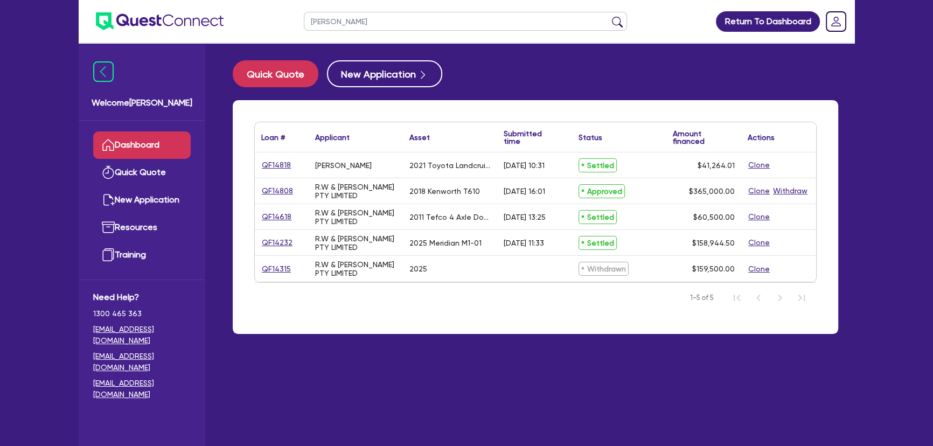
select select "PRIMARY_ASSETS"
select select "HEAVY_TRUCKS"
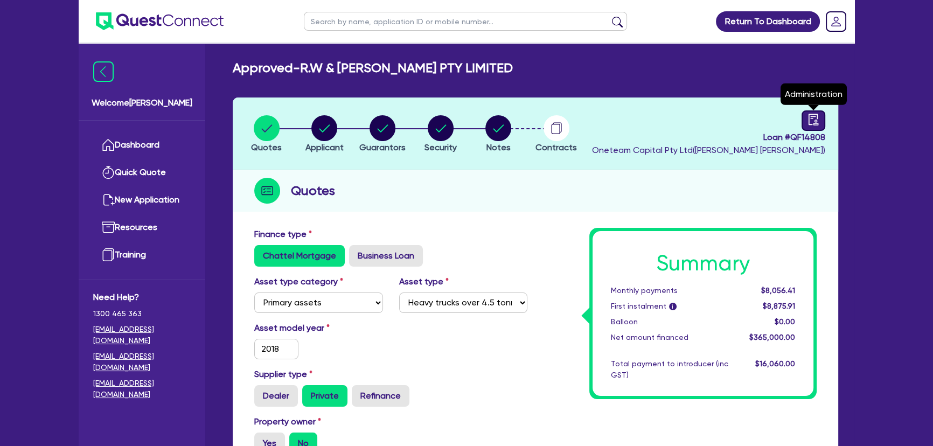
click at [822, 115] on link at bounding box center [814, 120] width 24 height 20
select select "APPROVED_WAITING_FOR_MORE_INFO"
select select "Flexicommercial"
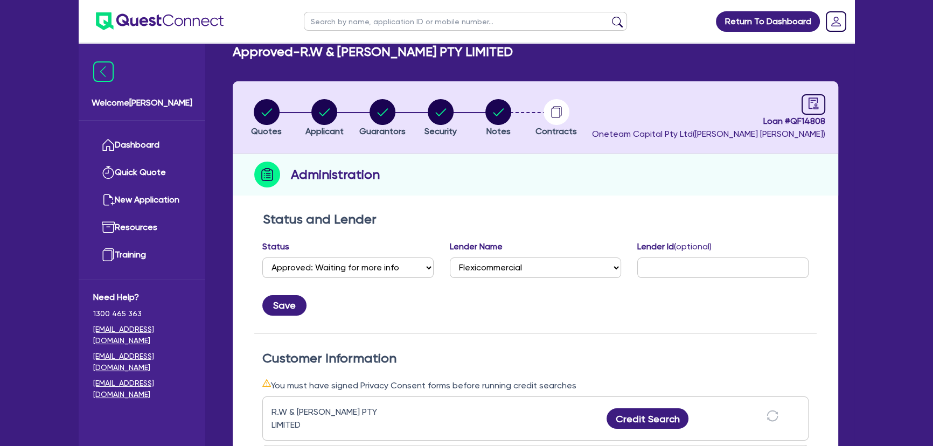
scroll to position [245, 0]
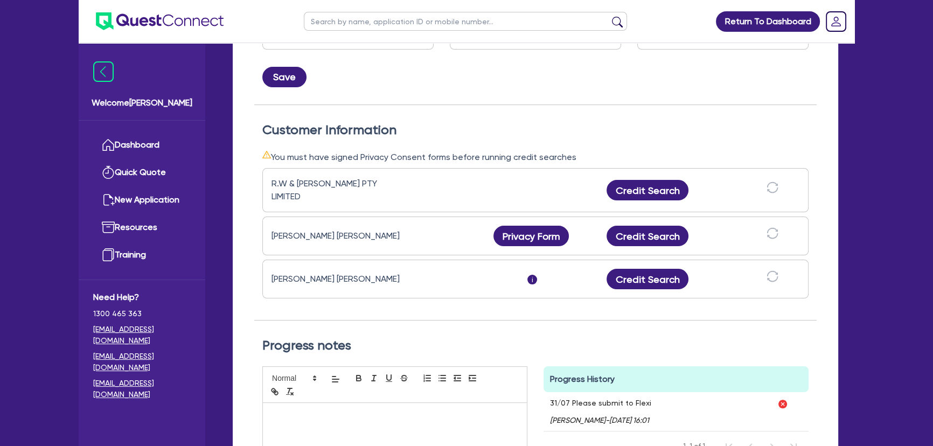
click at [151, 24] on img at bounding box center [160, 21] width 128 height 18
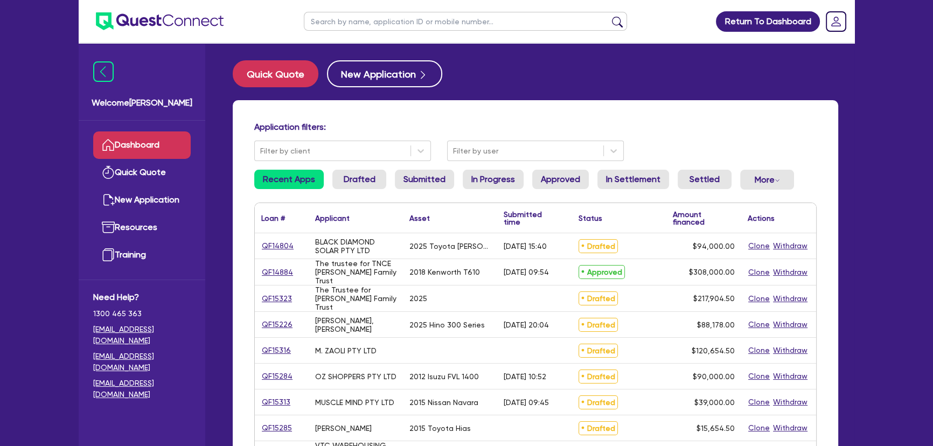
click at [448, 21] on input "text" at bounding box center [465, 21] width 323 height 19
type input "[PERSON_NAME]"
click at [609, 16] on button "submit" at bounding box center [617, 23] width 17 height 15
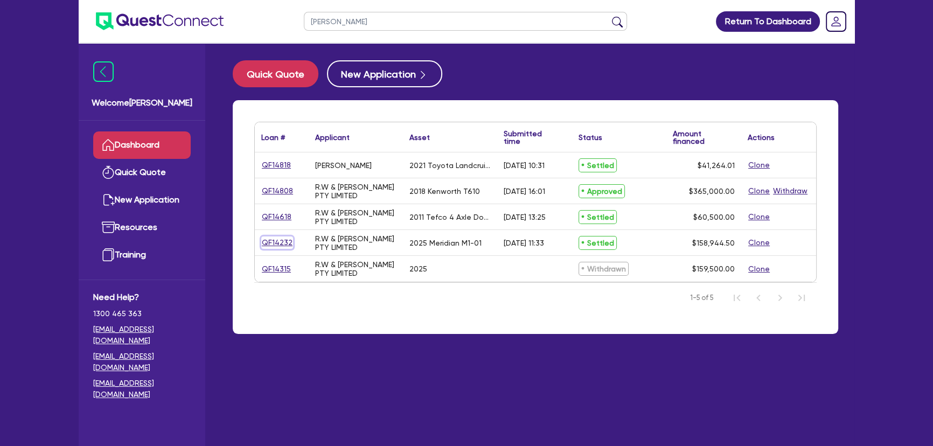
click at [286, 244] on link "QF14232" at bounding box center [277, 243] width 32 height 12
select select "PRIMARY_ASSETS"
select select "TRAILERS"
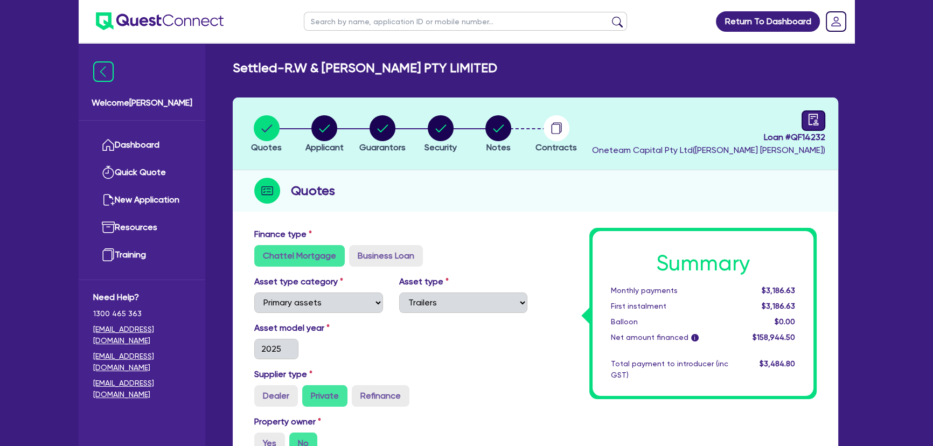
click at [809, 119] on icon "audit" at bounding box center [814, 119] width 10 height 11
select select "SETTLED"
select select "Flexicommercial"
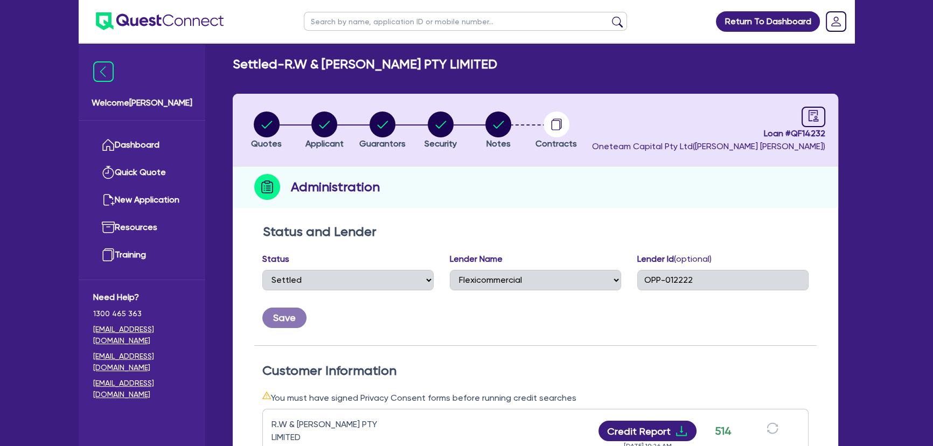
scroll to position [245, 0]
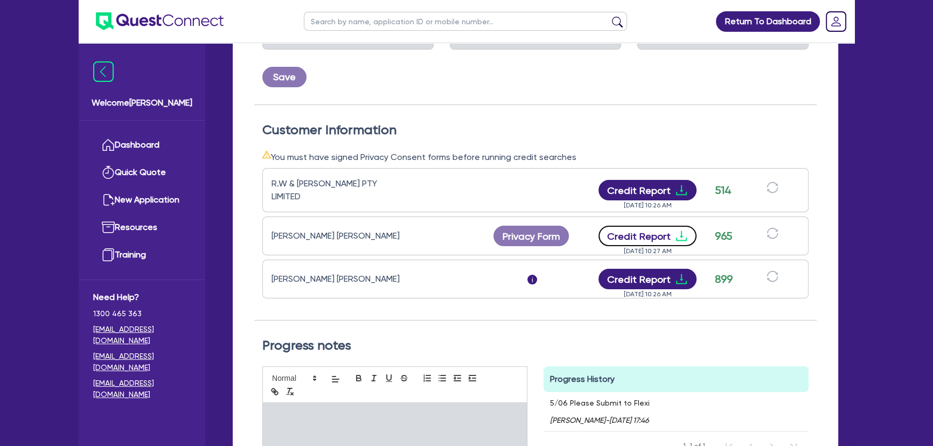
click at [675, 231] on icon "download" at bounding box center [681, 236] width 13 height 13
